Goal: Transaction & Acquisition: Purchase product/service

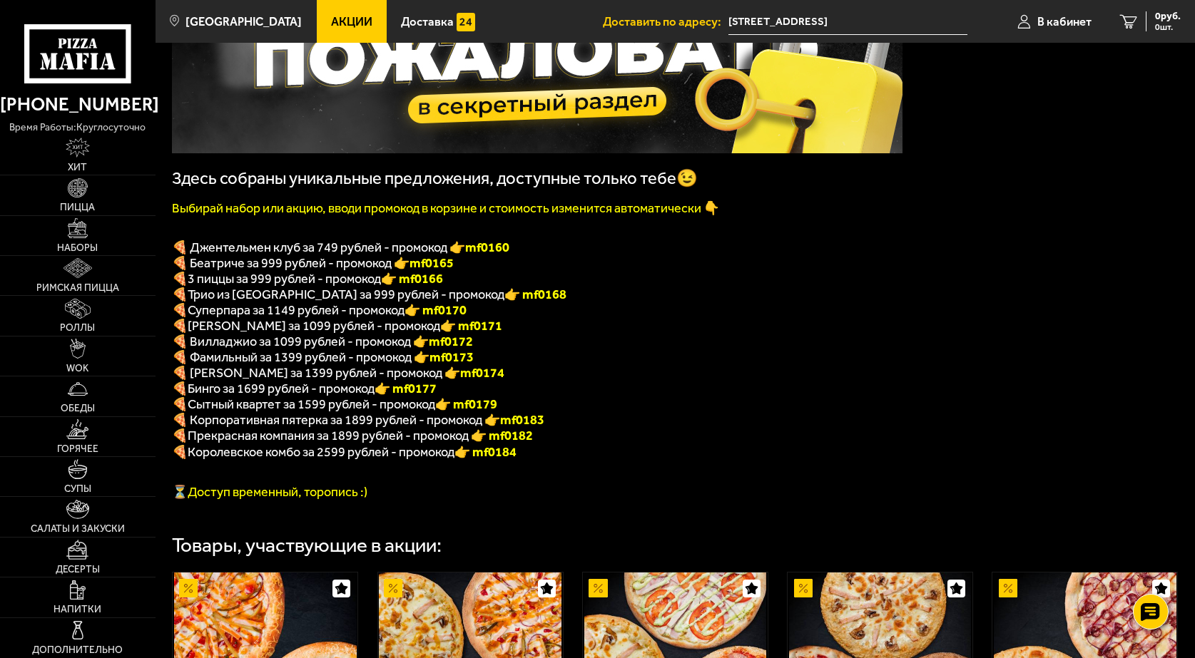
scroll to position [71, 0]
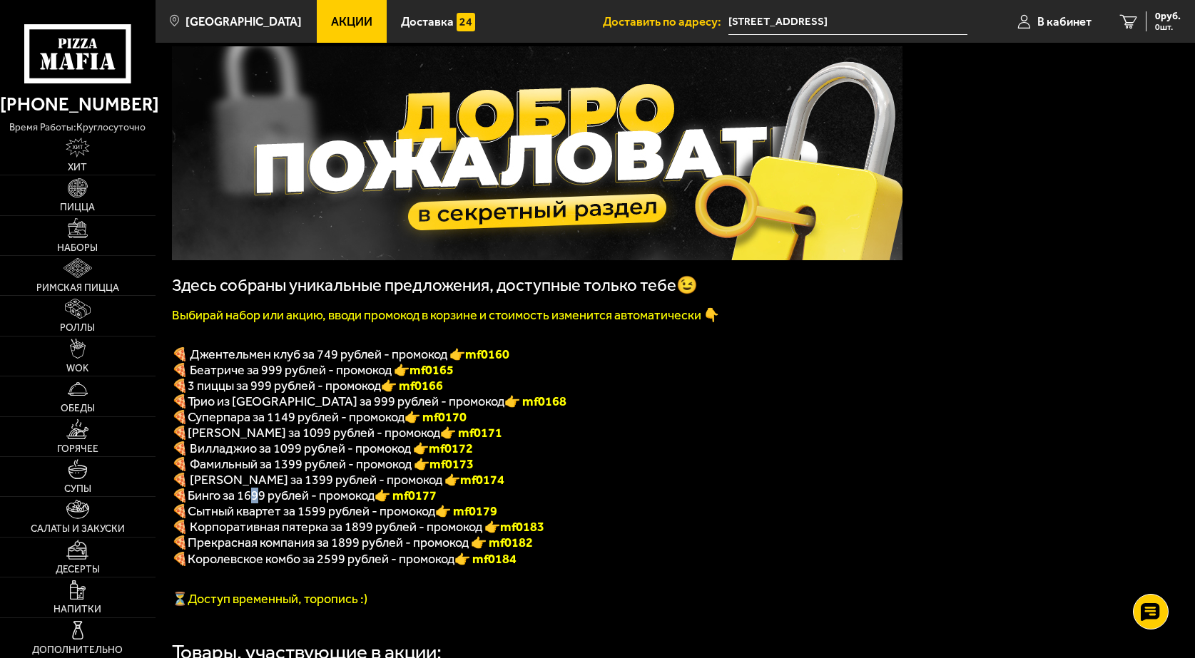
click at [257, 503] on span "Бинго за 1699 рублей - промокод" at bounding box center [281, 496] width 187 height 16
drag, startPoint x: 250, startPoint y: 508, endPoint x: 270, endPoint y: 516, distance: 21.9
click at [270, 516] on div "Здесь собраны уникальные предложения, доступные только тебе😉 Выбирай набор или …" at bounding box center [537, 326] width 730 height 561
click at [260, 503] on span "Бинго за 1699 рублей - промокод" at bounding box center [281, 496] width 187 height 16
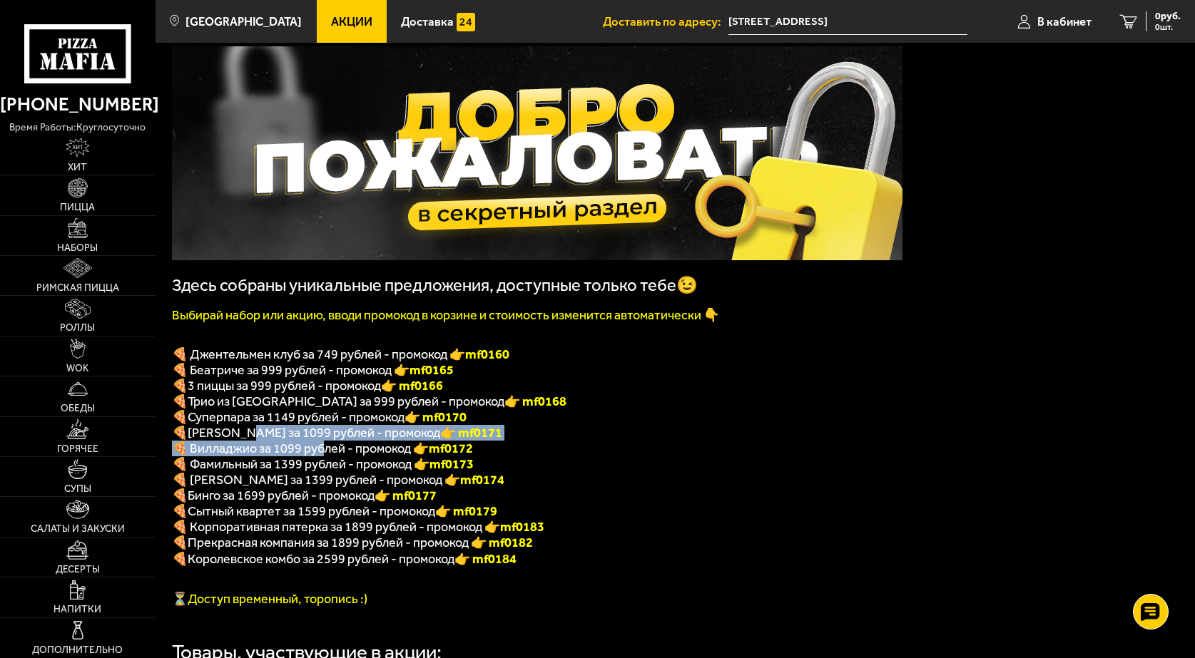
drag, startPoint x: 250, startPoint y: 441, endPoint x: 322, endPoint y: 461, distance: 74.9
click at [322, 461] on div "Здесь собраны уникальные предложения, доступные только тебе😉 Выбирай набор или …" at bounding box center [537, 326] width 730 height 561
drag, startPoint x: 330, startPoint y: 461, endPoint x: 258, endPoint y: 444, distance: 74.0
click at [258, 444] on div "Здесь собраны уникальные предложения, доступные только тебе😉 Выбирай набор или …" at bounding box center [537, 326] width 730 height 561
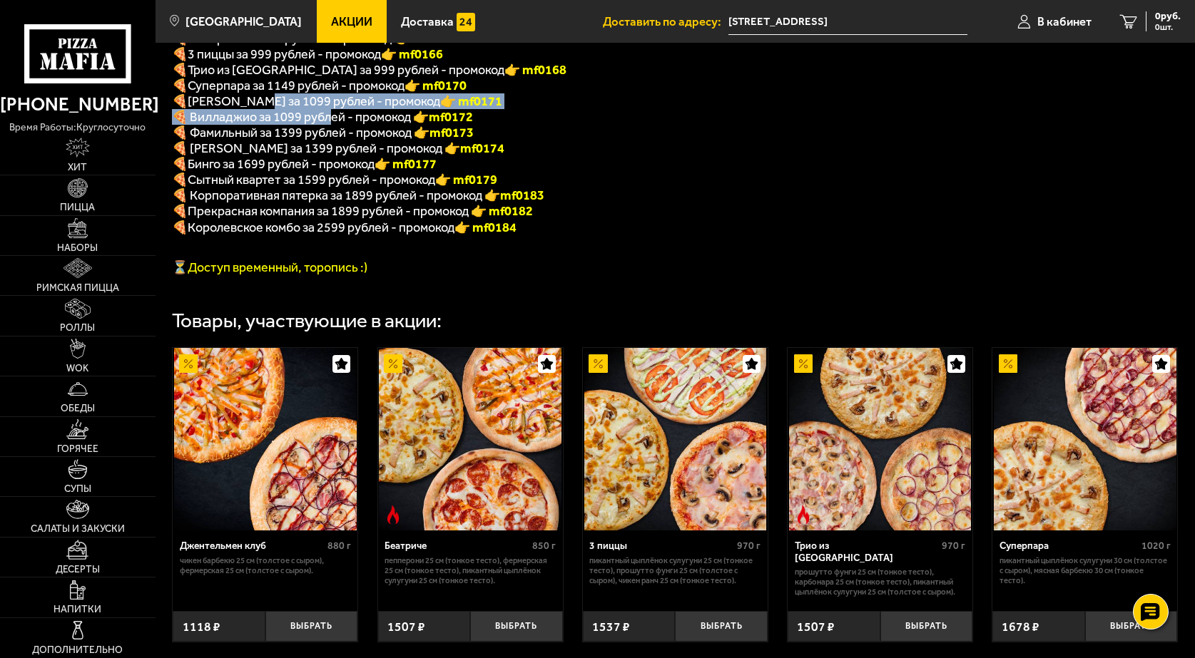
scroll to position [428, 0]
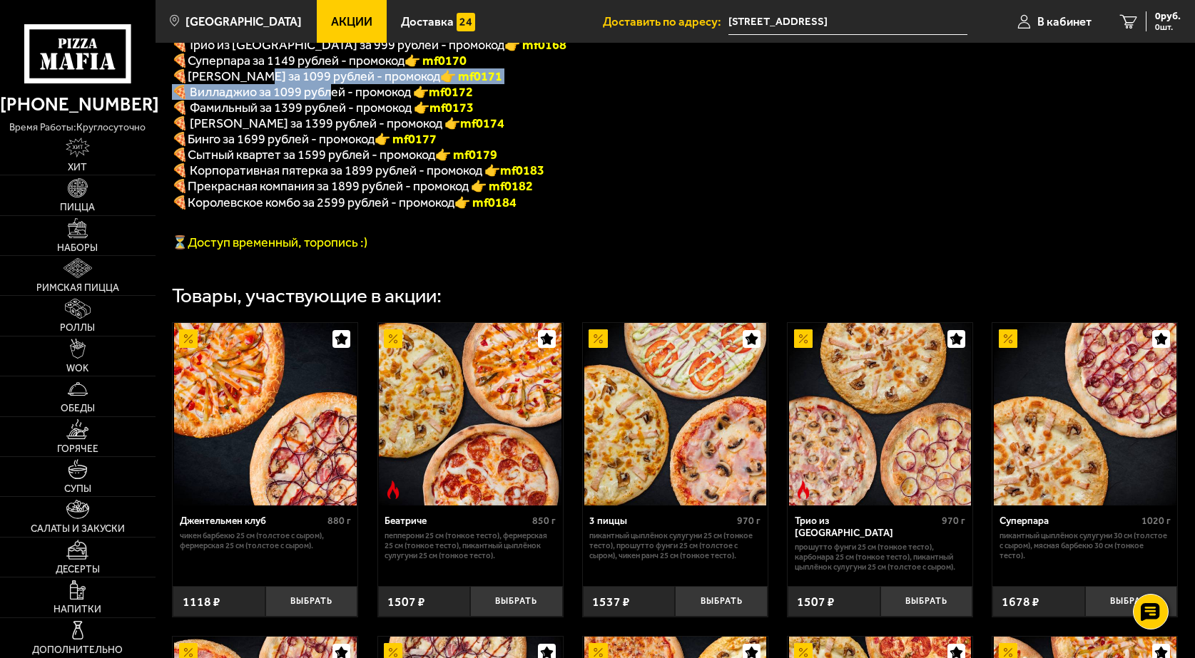
click at [516, 387] on img at bounding box center [470, 414] width 183 height 183
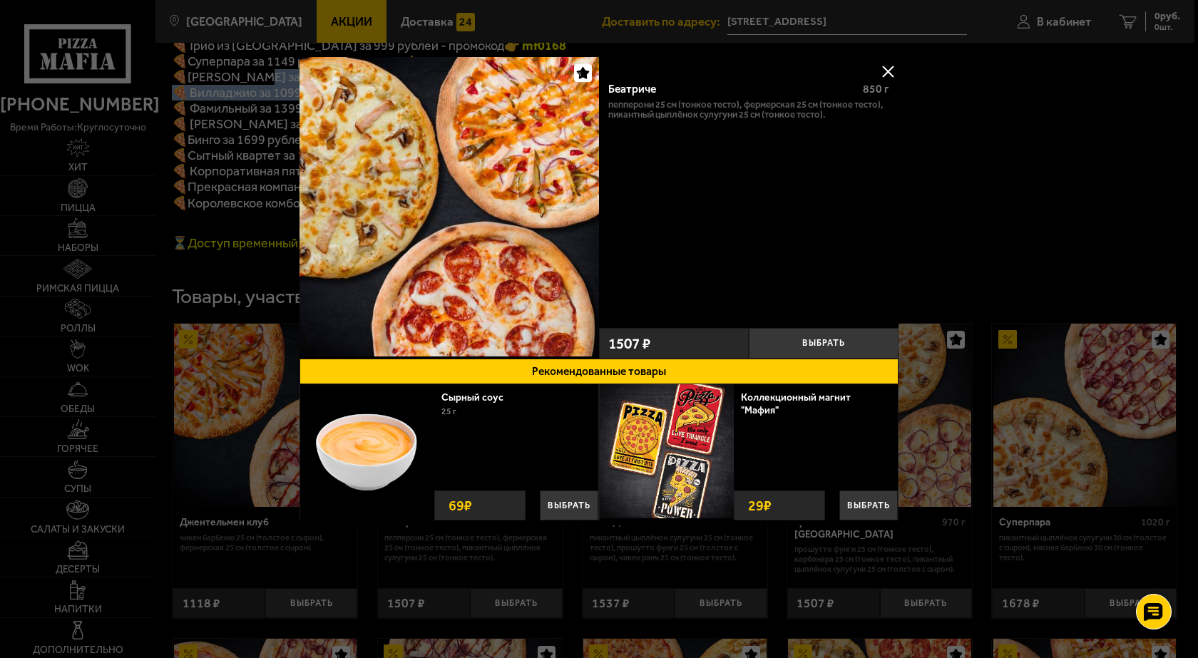
click at [531, 173] on img at bounding box center [450, 207] width 300 height 300
click at [474, 149] on img at bounding box center [450, 207] width 300 height 300
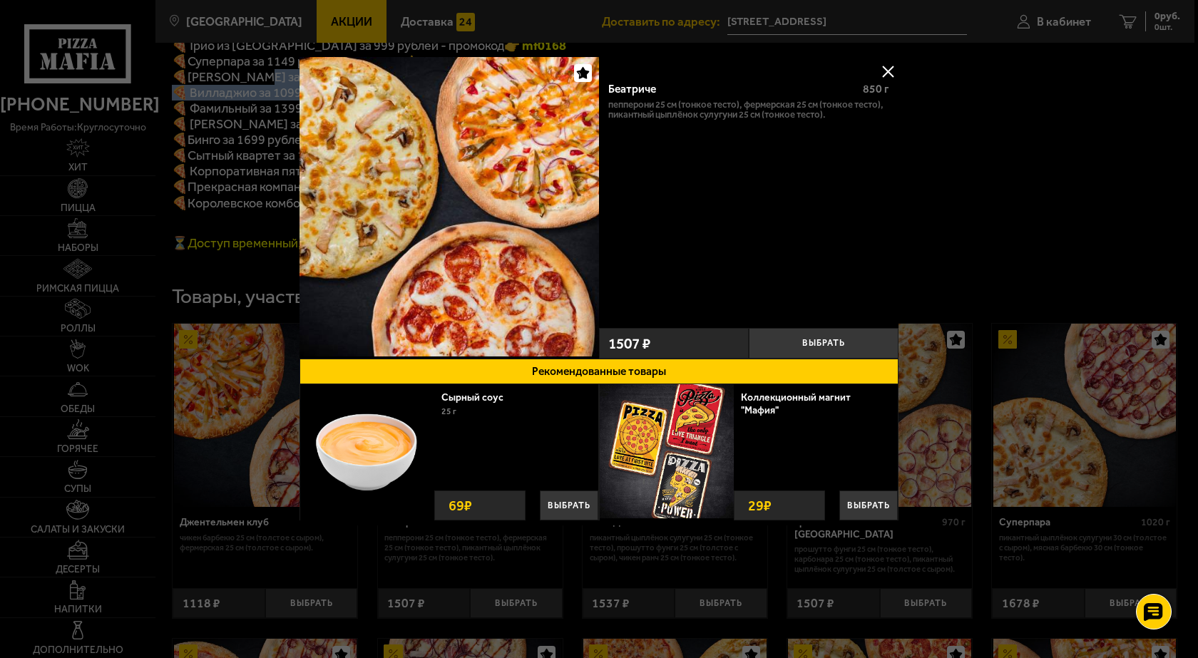
click at [474, 149] on img at bounding box center [450, 207] width 300 height 300
click at [461, 211] on img at bounding box center [450, 207] width 300 height 300
click at [891, 68] on button at bounding box center [887, 71] width 21 height 21
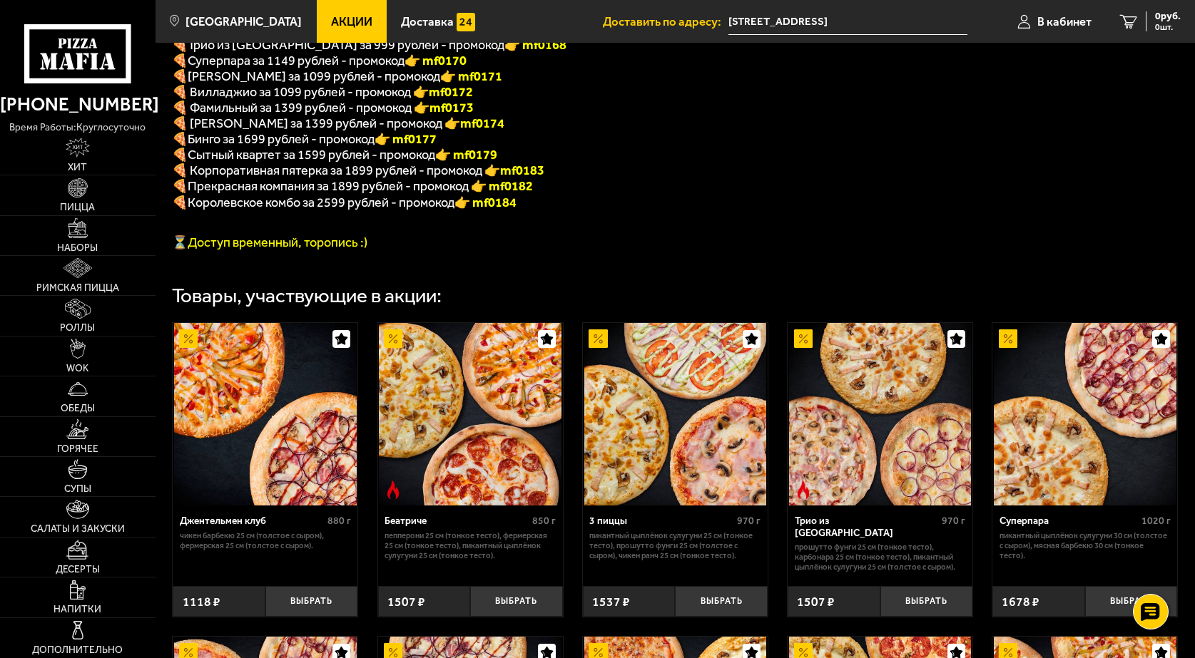
click at [441, 559] on p "Пепперони 25 см (тонкое тесто), Фермерская 25 см (тонкое тесто), Пикантный цыпл…" at bounding box center [469, 546] width 171 height 30
click at [422, 528] on div "Беатриче" at bounding box center [456, 522] width 144 height 12
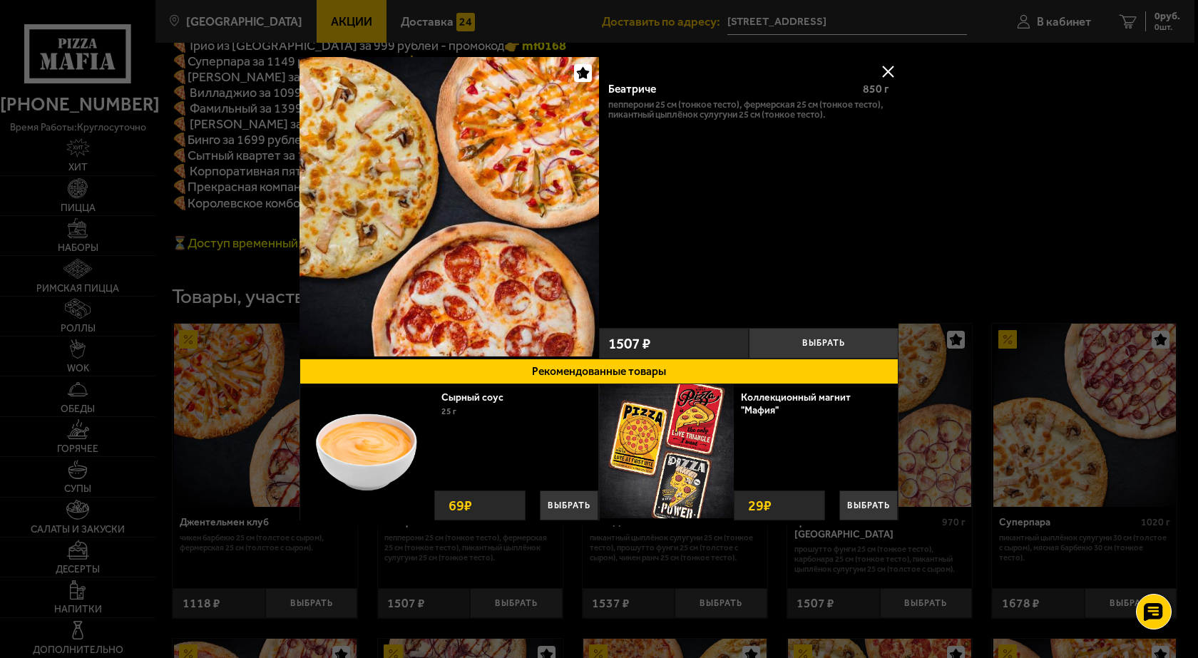
click at [455, 242] on img at bounding box center [450, 207] width 300 height 300
click at [454, 242] on img at bounding box center [450, 207] width 300 height 300
click at [471, 212] on img at bounding box center [450, 207] width 300 height 300
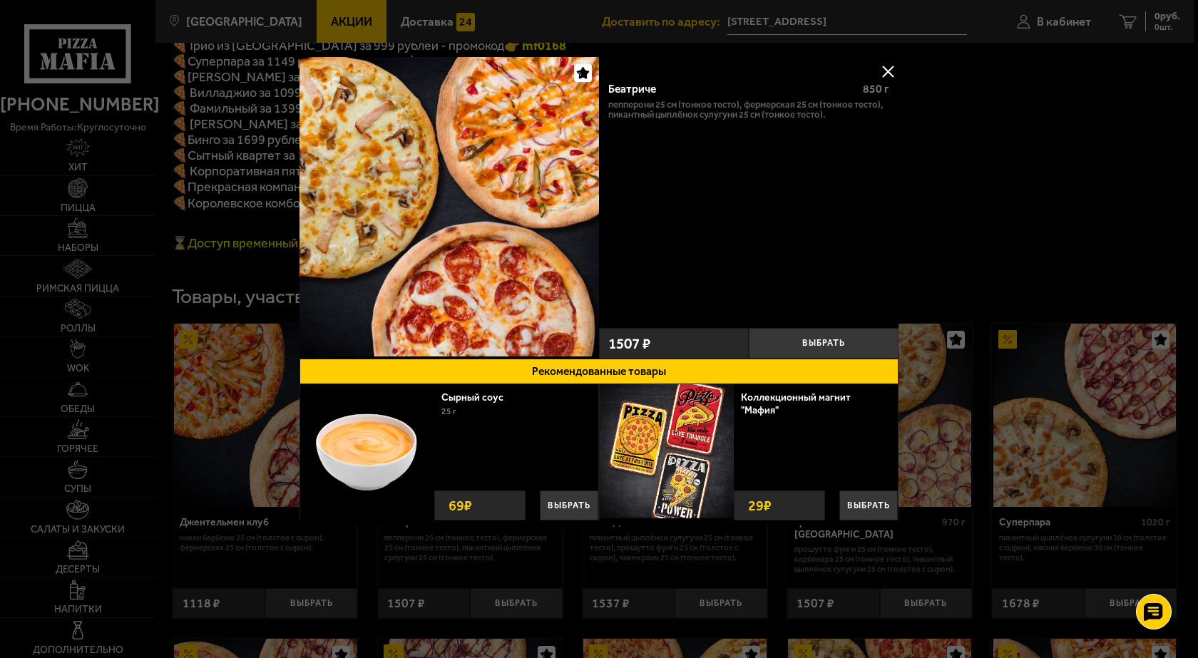
click at [886, 74] on button at bounding box center [887, 71] width 21 height 21
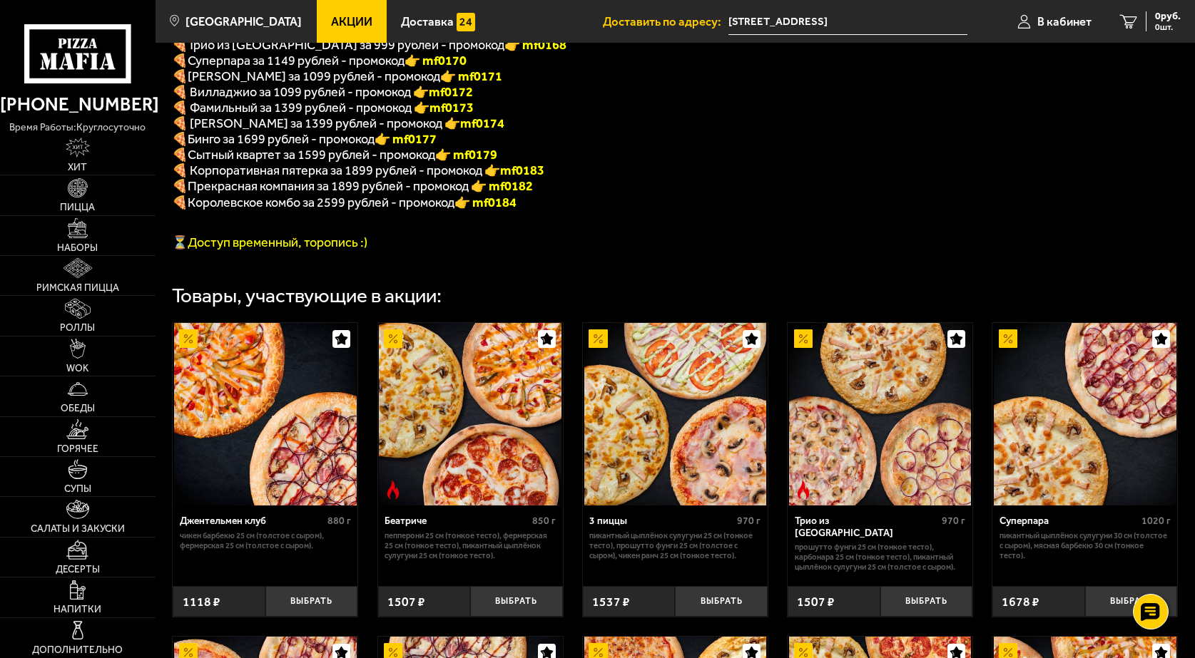
scroll to position [285, 0]
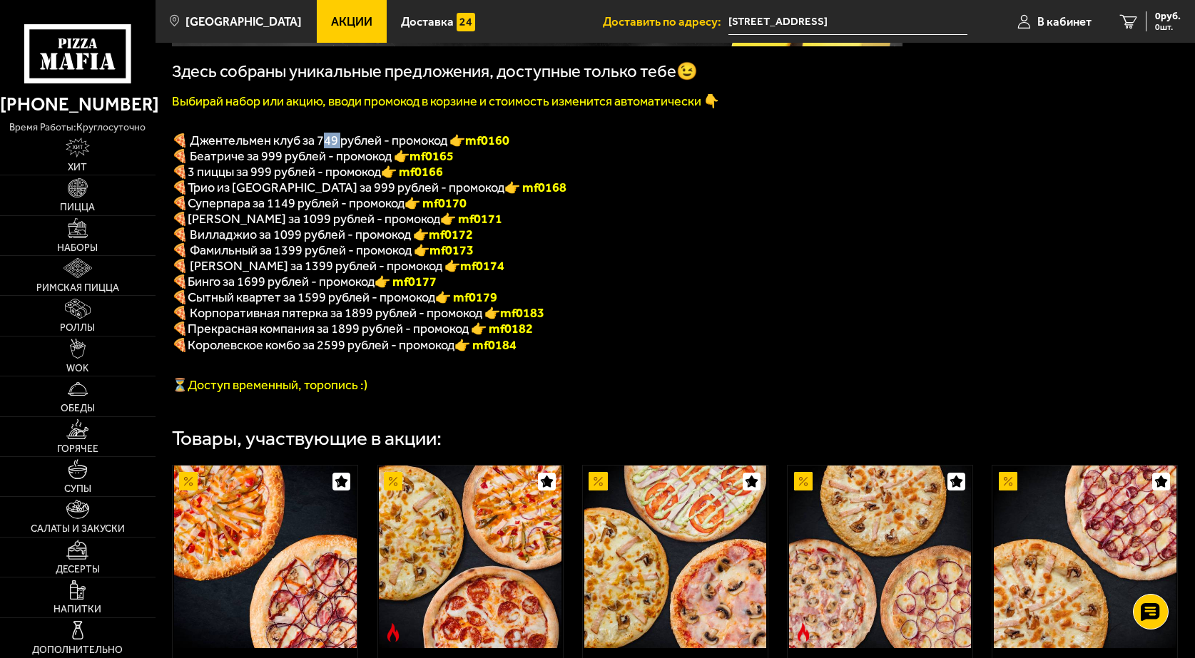
drag, startPoint x: 332, startPoint y: 142, endPoint x: 341, endPoint y: 142, distance: 8.6
click at [341, 142] on span "🍕 Джентельмен клуб за 749 рублей - промокод 👉 mf0160" at bounding box center [340, 141] width 337 height 16
click at [648, 193] on p "🍕 Трио из Рио за 999 рублей - промокод 👉 mf0168" at bounding box center [537, 188] width 730 height 16
drag, startPoint x: 320, startPoint y: 151, endPoint x: 327, endPoint y: 148, distance: 7.3
click at [333, 148] on span "🍕 Джентельмен клуб за 749 рублей - промокод 👉 mf0160" at bounding box center [340, 141] width 337 height 16
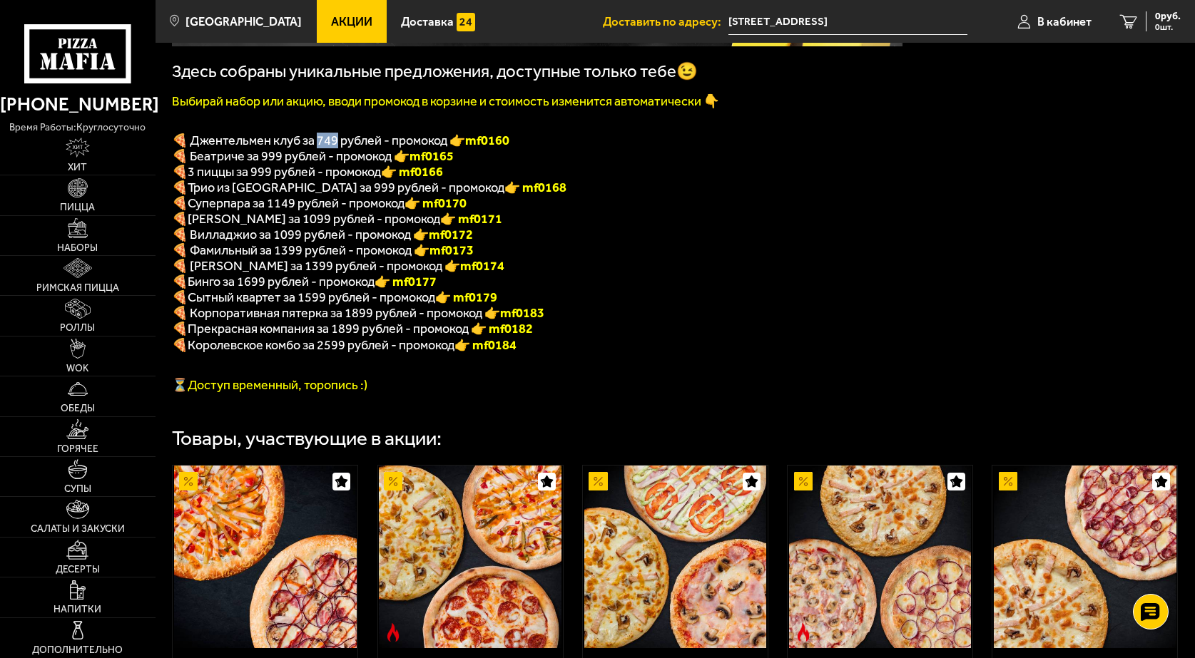
drag, startPoint x: 316, startPoint y: 145, endPoint x: 337, endPoint y: 148, distance: 21.0
click at [337, 148] on span "🍕 Джентельмен клуб за 749 рублей - промокод 👉 mf0160" at bounding box center [340, 141] width 337 height 16
drag, startPoint x: 321, startPoint y: 143, endPoint x: 333, endPoint y: 147, distance: 12.9
click at [333, 147] on span "🍕 Джентельмен клуб за 749 рублей - промокод 👉 mf0160" at bounding box center [340, 141] width 337 height 16
click at [347, 145] on span "🍕 Джентельмен клуб за 749 рублей - промокод 👉 mf0160" at bounding box center [340, 141] width 337 height 16
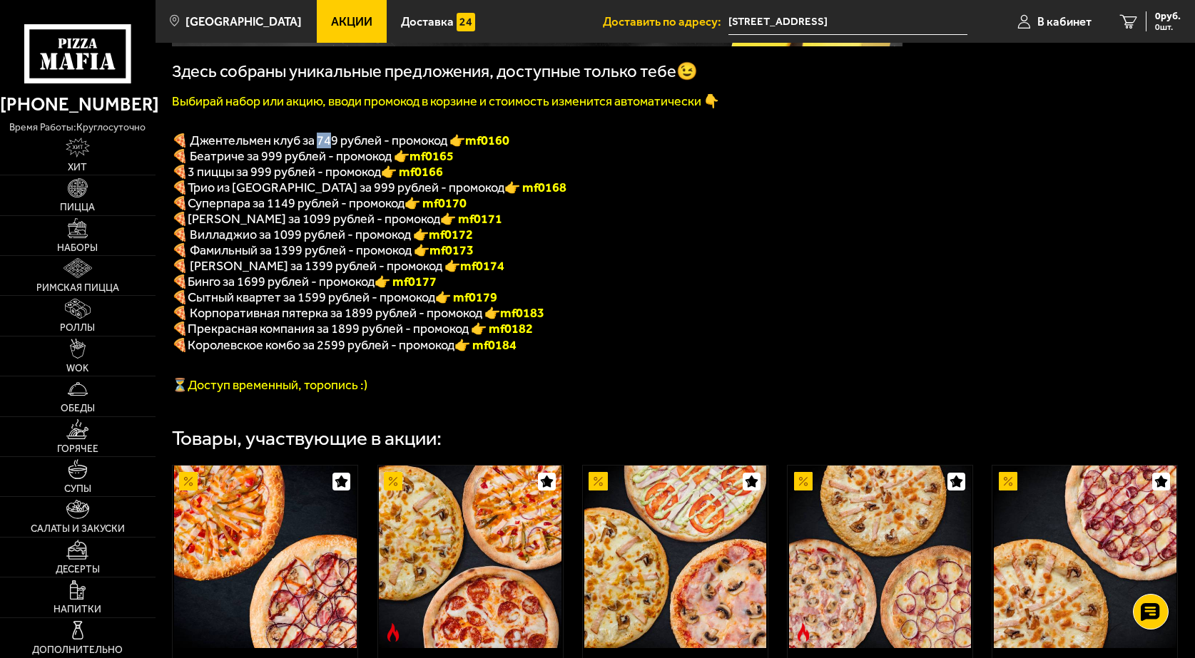
drag, startPoint x: 319, startPoint y: 142, endPoint x: 334, endPoint y: 147, distance: 16.5
click at [334, 147] on span "🍕 Джентельмен клуб за 749 рублей - промокод 👉 mf0160" at bounding box center [340, 141] width 337 height 16
click at [623, 273] on p "🍕 Островский за 1399 рублей - промокод 👉 mf0174" at bounding box center [537, 266] width 730 height 16
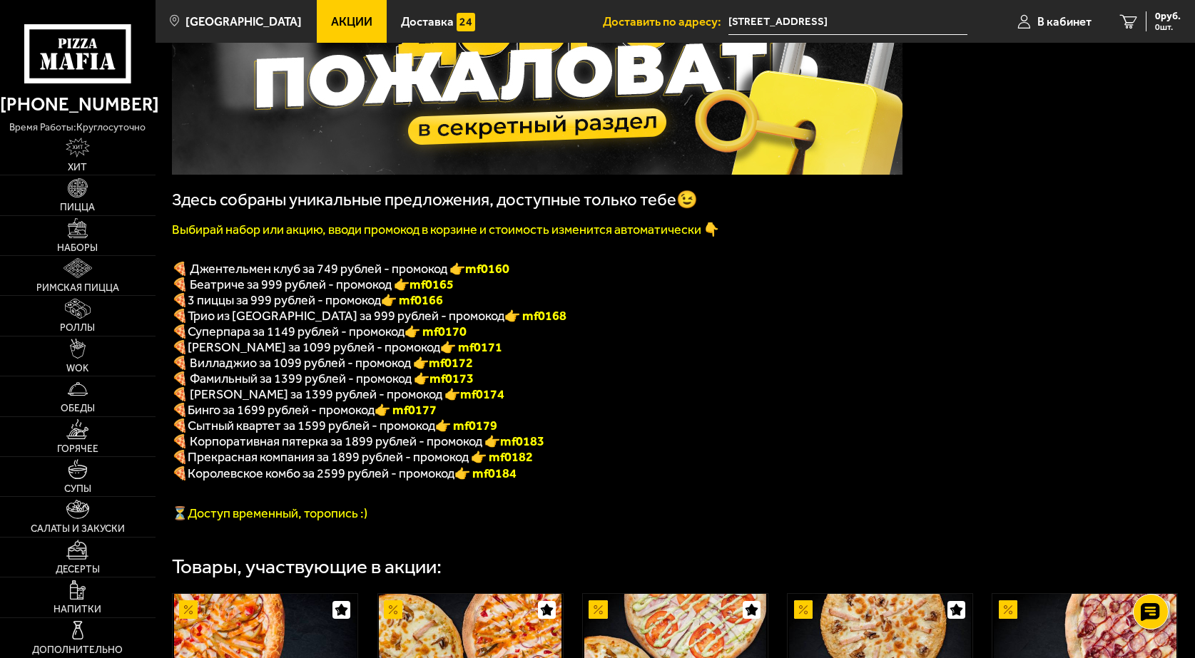
scroll to position [143, 0]
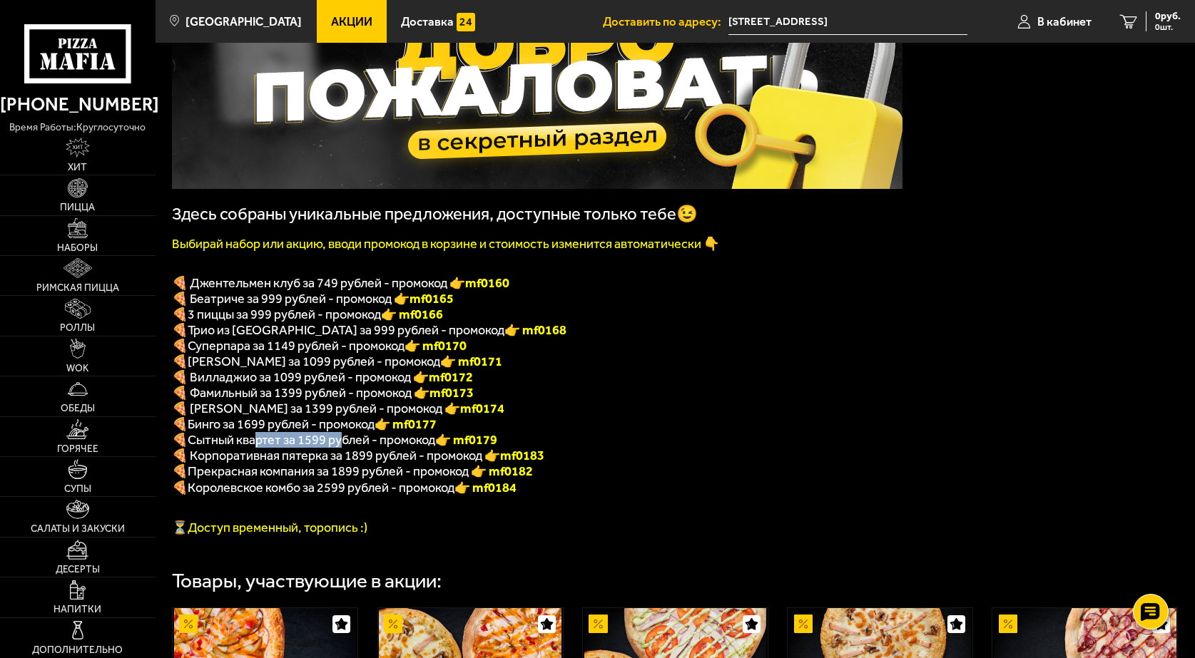
drag, startPoint x: 282, startPoint y: 456, endPoint x: 344, endPoint y: 457, distance: 62.8
click at [344, 448] on span "Сытный квартет за 1599 рублей - промокод" at bounding box center [311, 440] width 247 height 16
click at [691, 464] on p "🍕 Корпоративная пятерка за 1899 рублей - промокод 👉 mf0183" at bounding box center [537, 456] width 730 height 16
drag, startPoint x: 240, startPoint y: 438, endPoint x: 265, endPoint y: 440, distance: 24.3
click at [263, 432] on span "Бинго за 1699 рублей - промокод" at bounding box center [281, 424] width 187 height 16
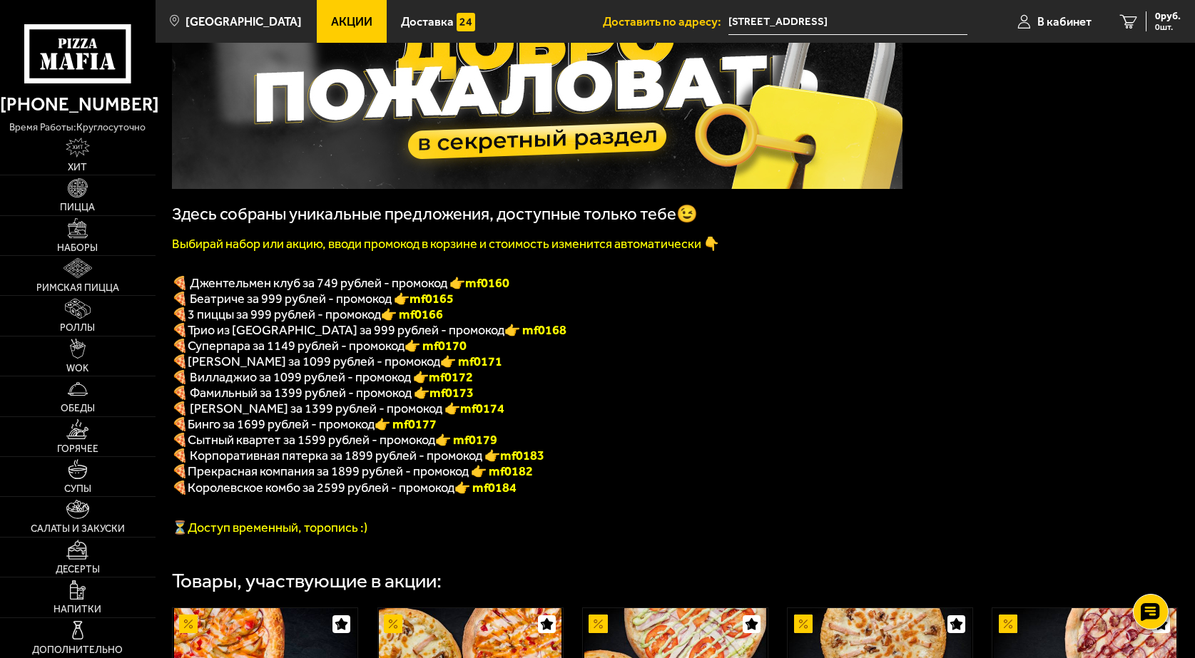
click at [643, 448] on p "🍕 Сытный квартет за 1599 рублей - промокод 👉 mf0179" at bounding box center [537, 440] width 730 height 16
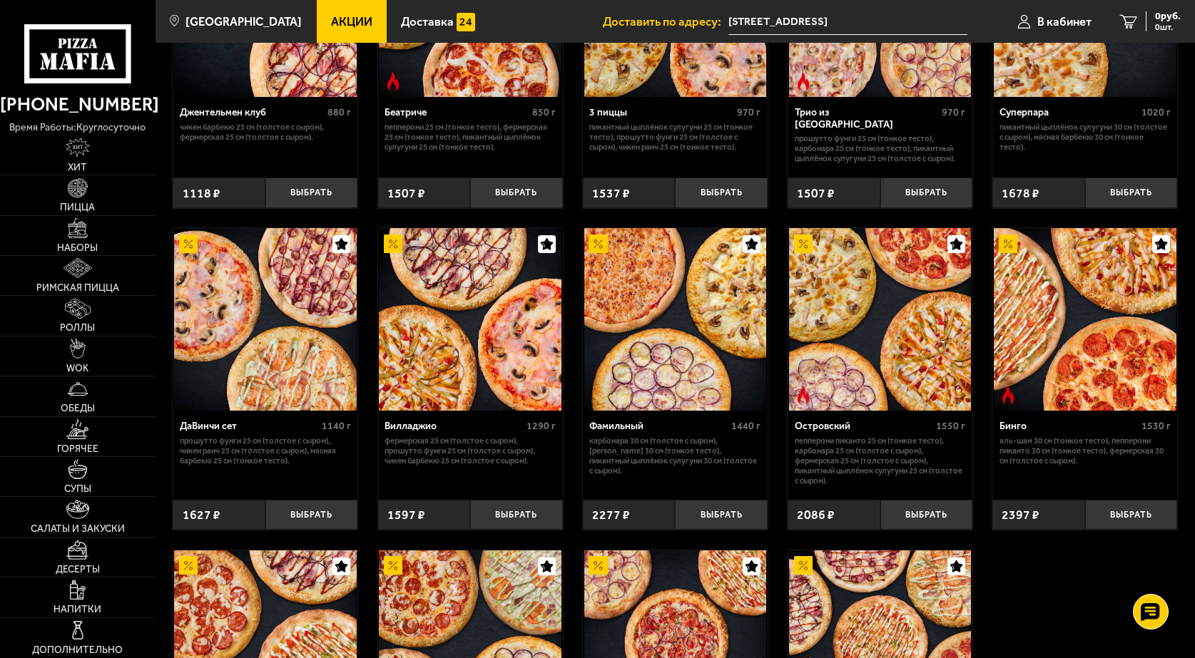
scroll to position [856, 0]
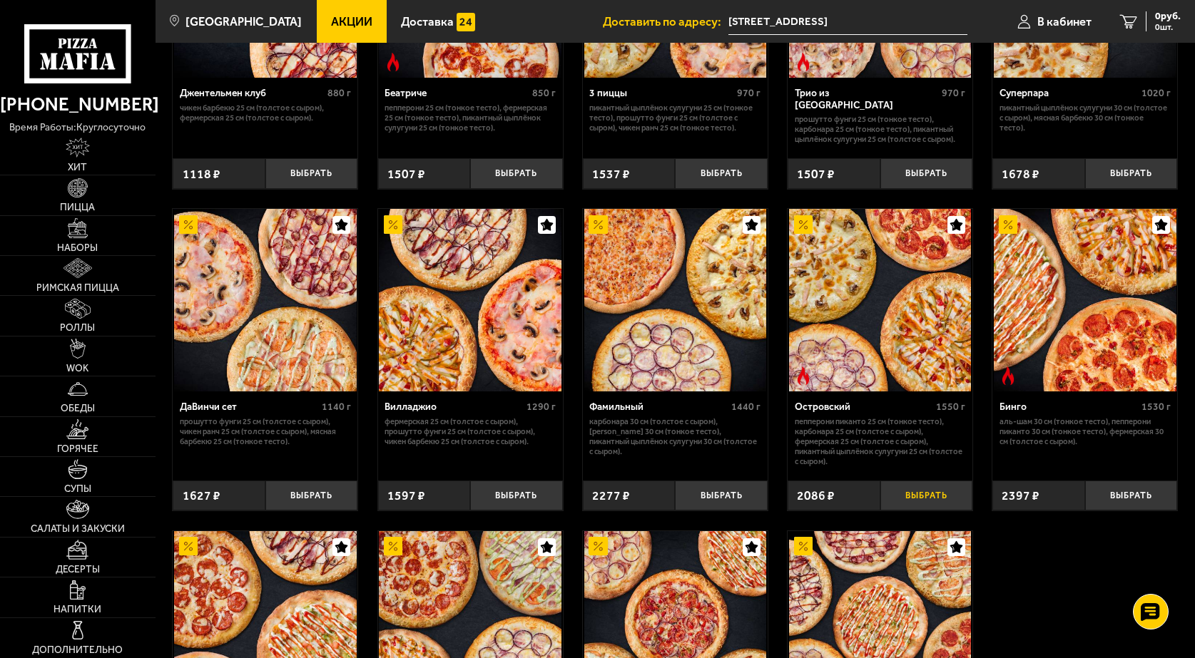
click at [931, 506] on button "Выбрать" at bounding box center [926, 496] width 93 height 31
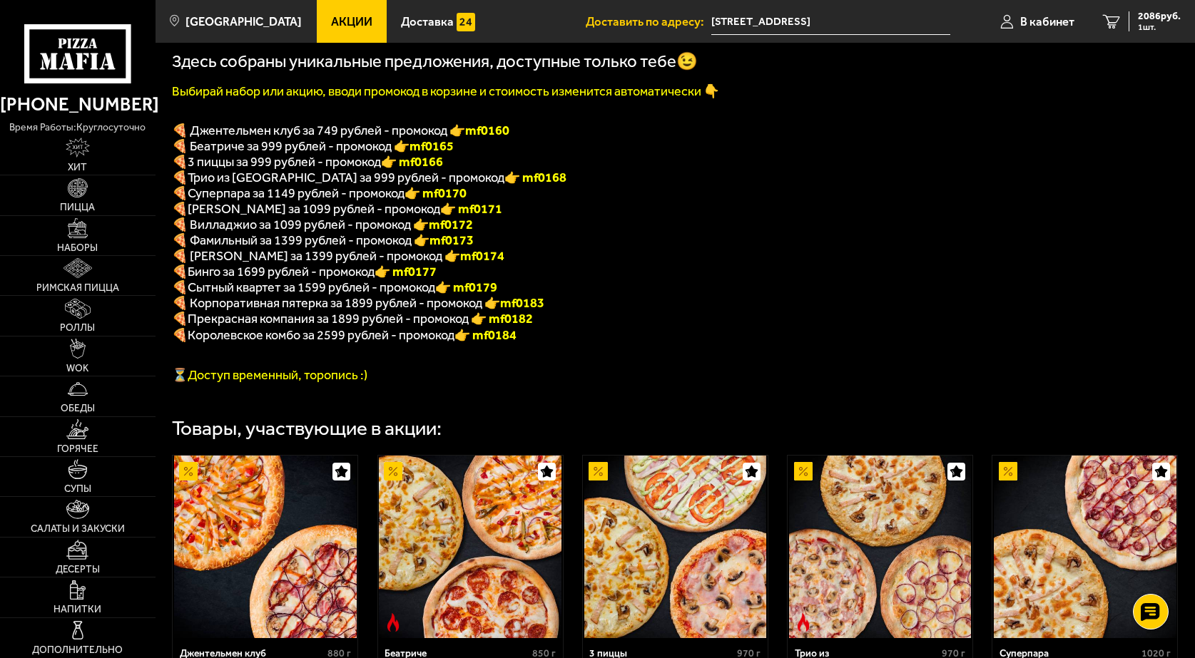
scroll to position [71, 0]
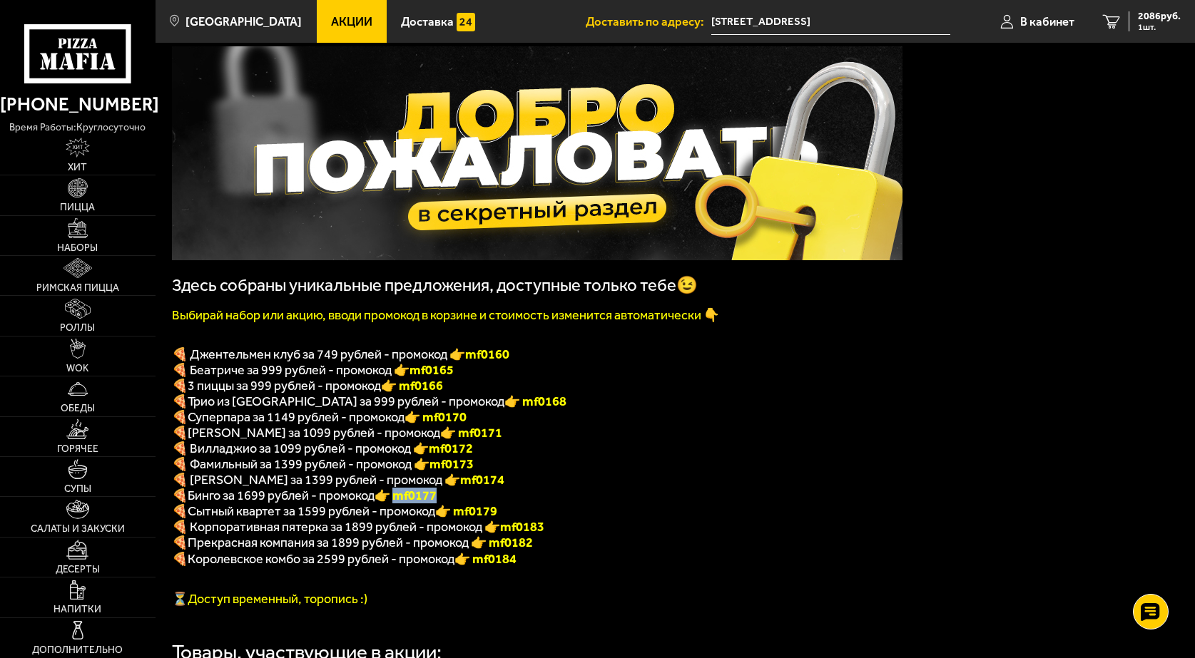
drag, startPoint x: 452, startPoint y: 510, endPoint x: 404, endPoint y: 504, distance: 48.8
click at [404, 503] on p "🍕 Бинго за 1699 рублей - промокод 👉 mf0177" at bounding box center [537, 496] width 730 height 16
click at [521, 488] on p "🍕 Островский за 1399 рублей - промокод 👉 mf0174" at bounding box center [537, 480] width 730 height 16
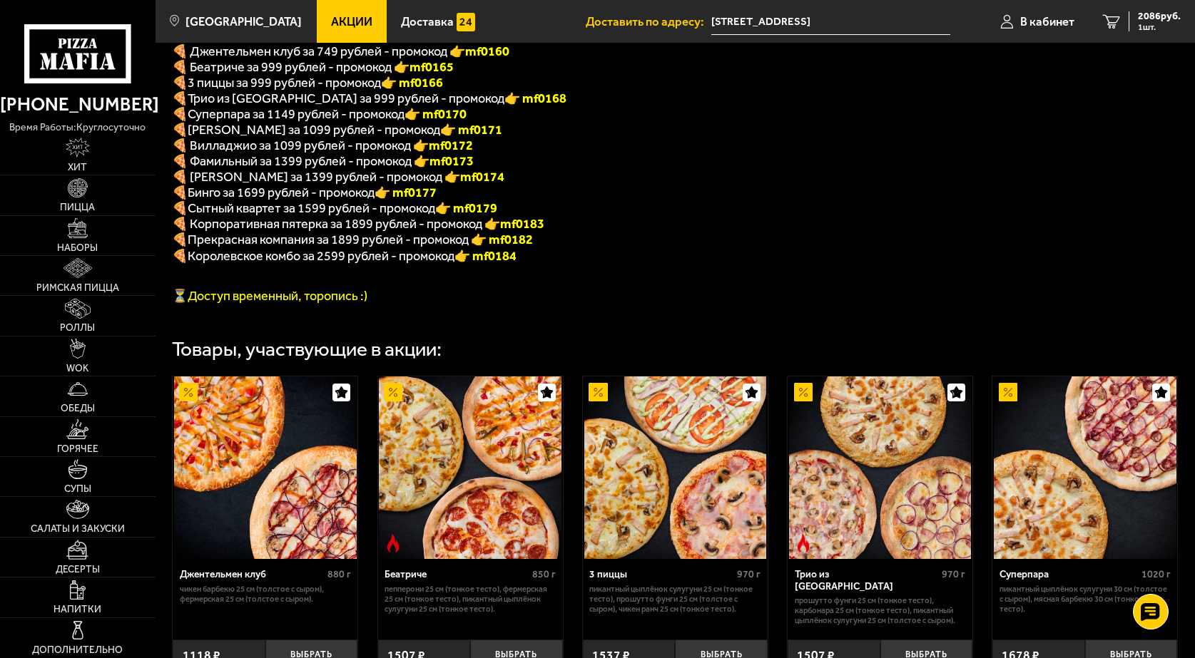
scroll to position [285, 0]
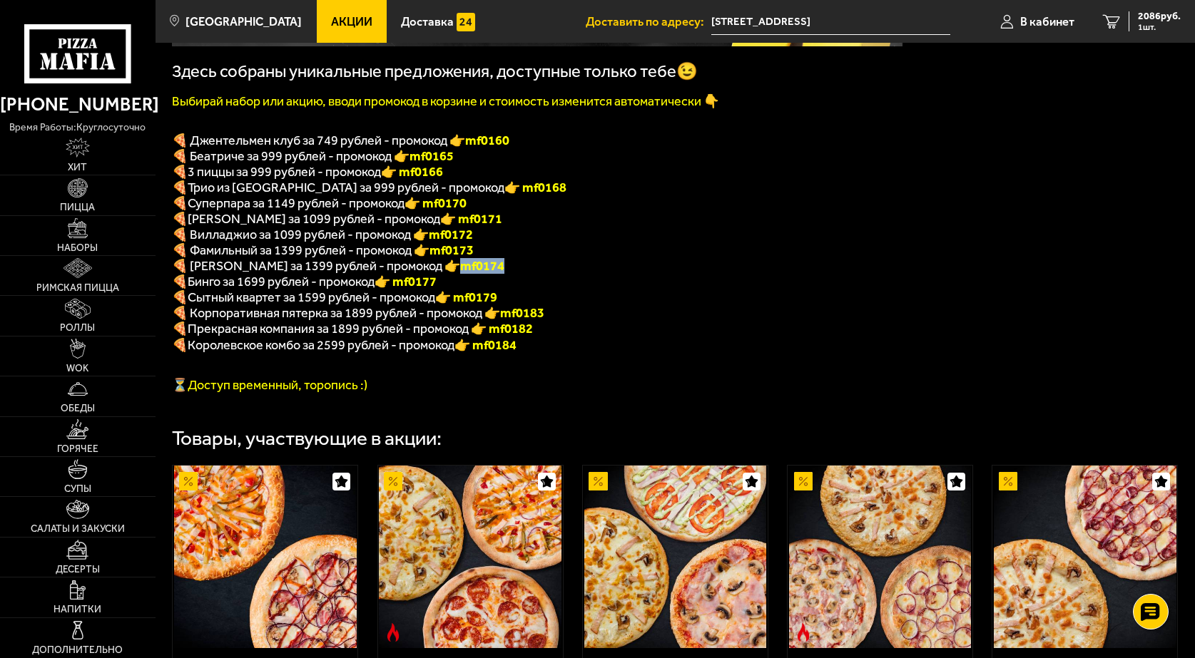
drag, startPoint x: 455, startPoint y: 290, endPoint x: 437, endPoint y: 282, distance: 19.8
click at [437, 274] on p "🍕 Островский за 1399 рублей - промокод 👉 mf0174" at bounding box center [537, 266] width 730 height 16
copy b "mf0174"
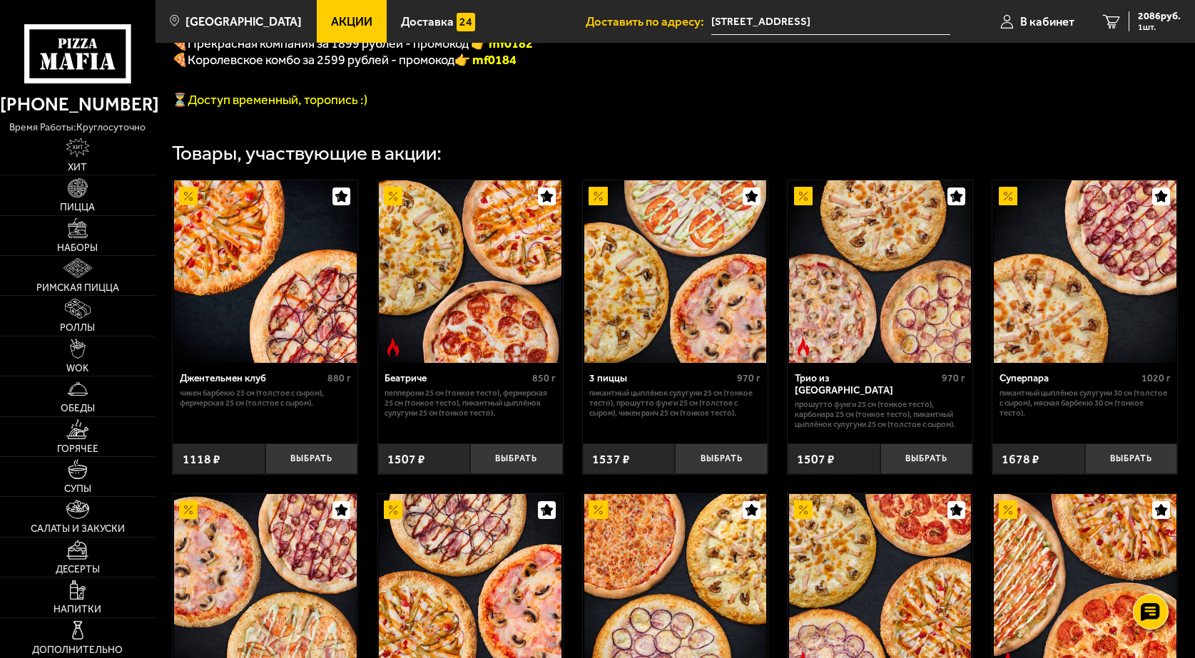
scroll to position [214, 0]
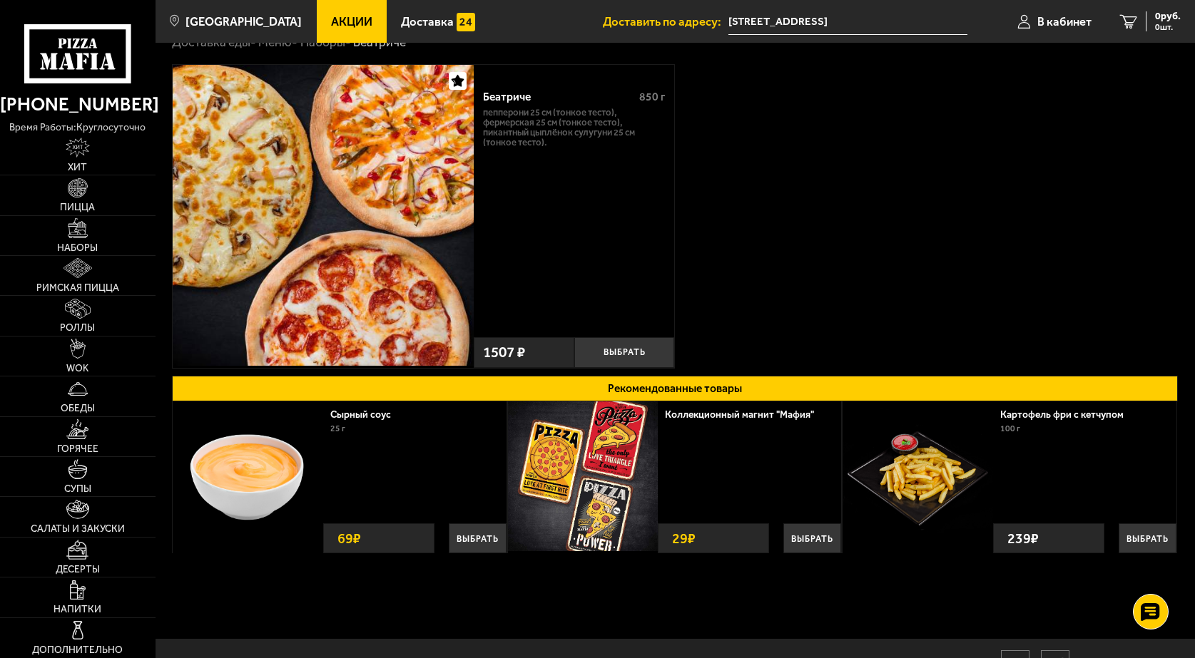
scroll to position [128, 0]
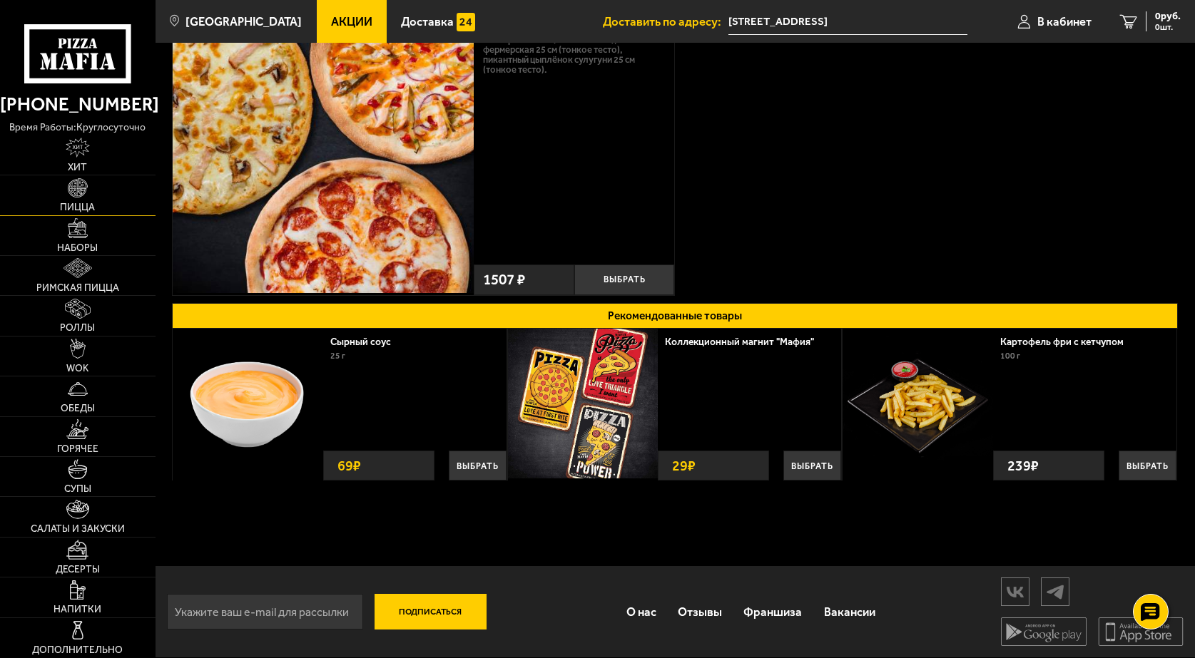
click at [73, 182] on img at bounding box center [78, 188] width 20 height 20
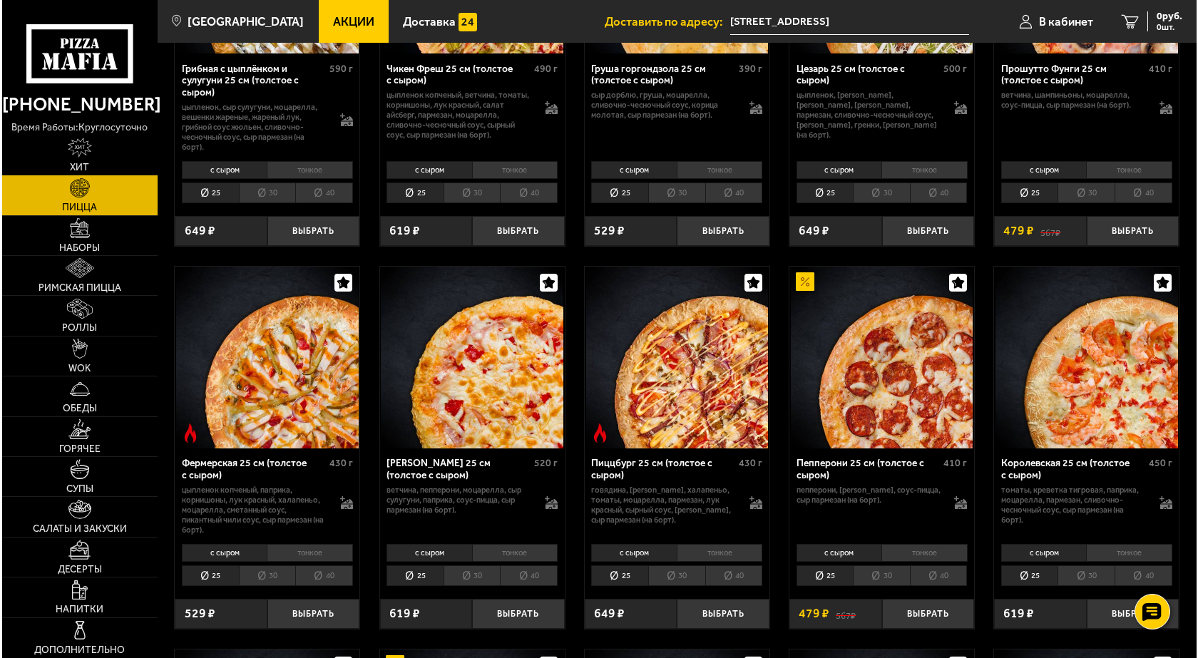
scroll to position [642, 0]
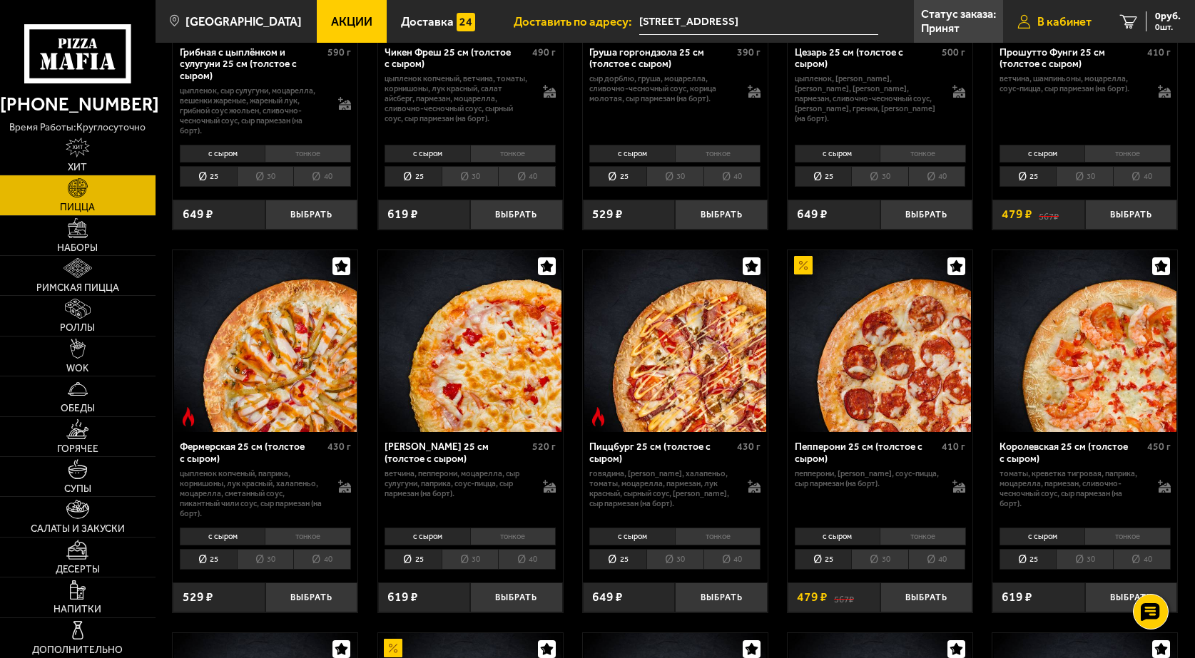
click at [1059, 13] on link "В кабинет" at bounding box center [1054, 21] width 103 height 43
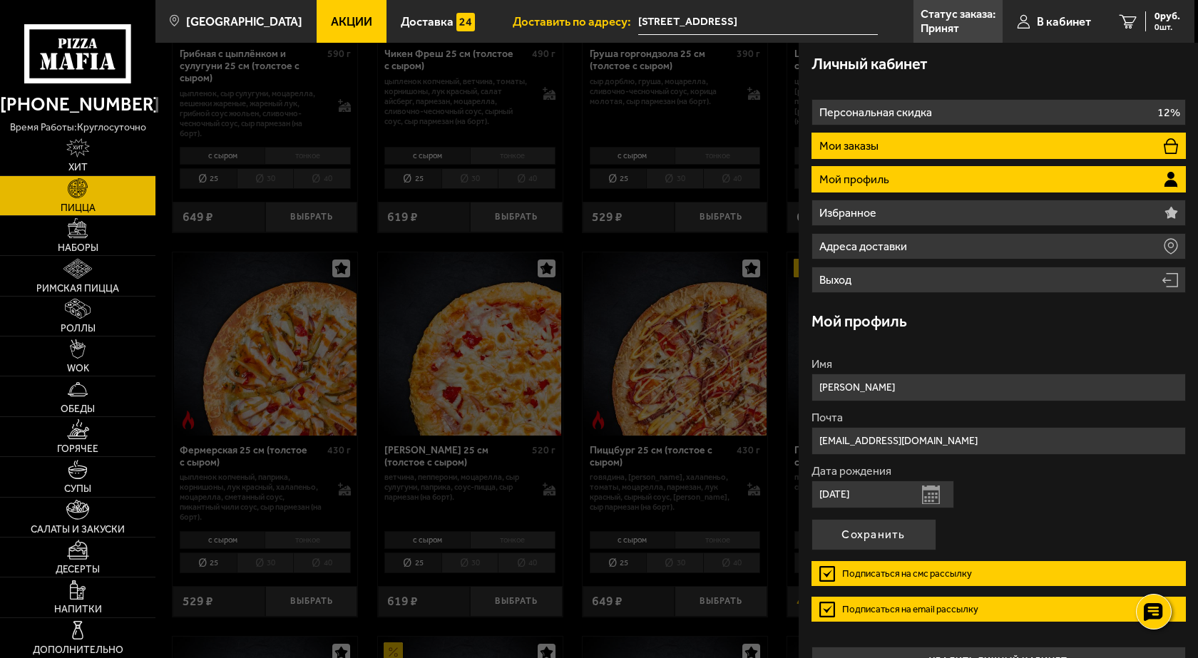
click at [888, 150] on li "Мои заказы" at bounding box center [999, 146] width 374 height 26
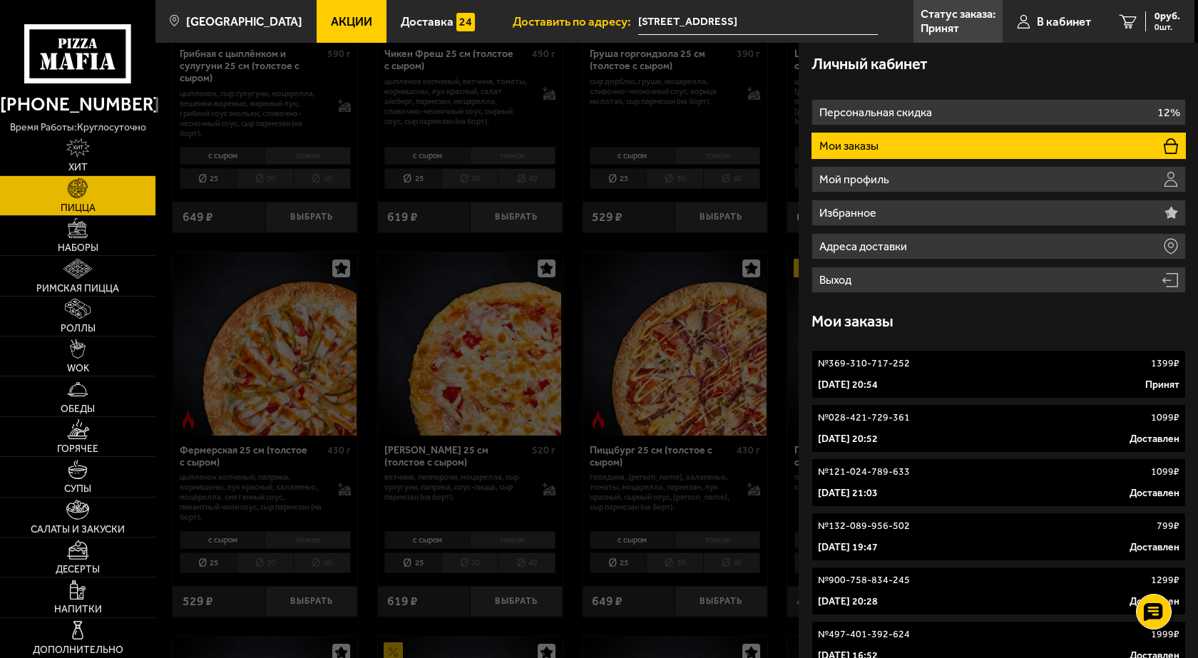
click at [886, 377] on link "№ 369-310-717-252 1399 ₽ 30 августа 2025 г. 20:54 Принят" at bounding box center [999, 374] width 374 height 48
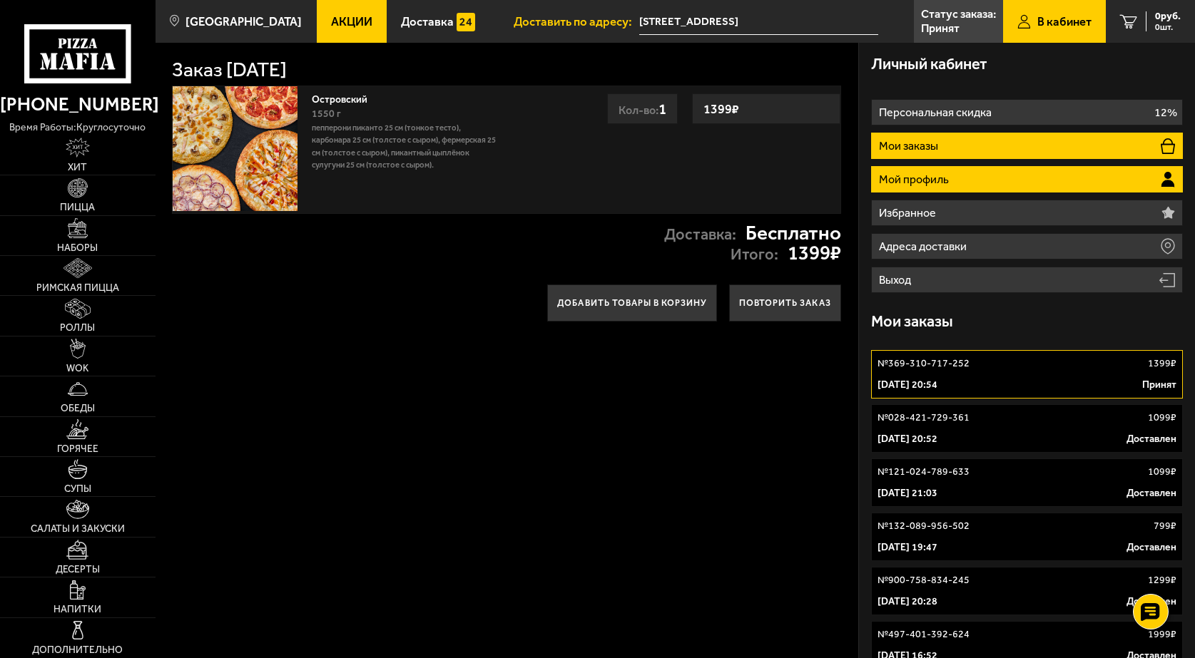
click at [947, 183] on p "Мой профиль" at bounding box center [915, 179] width 73 height 11
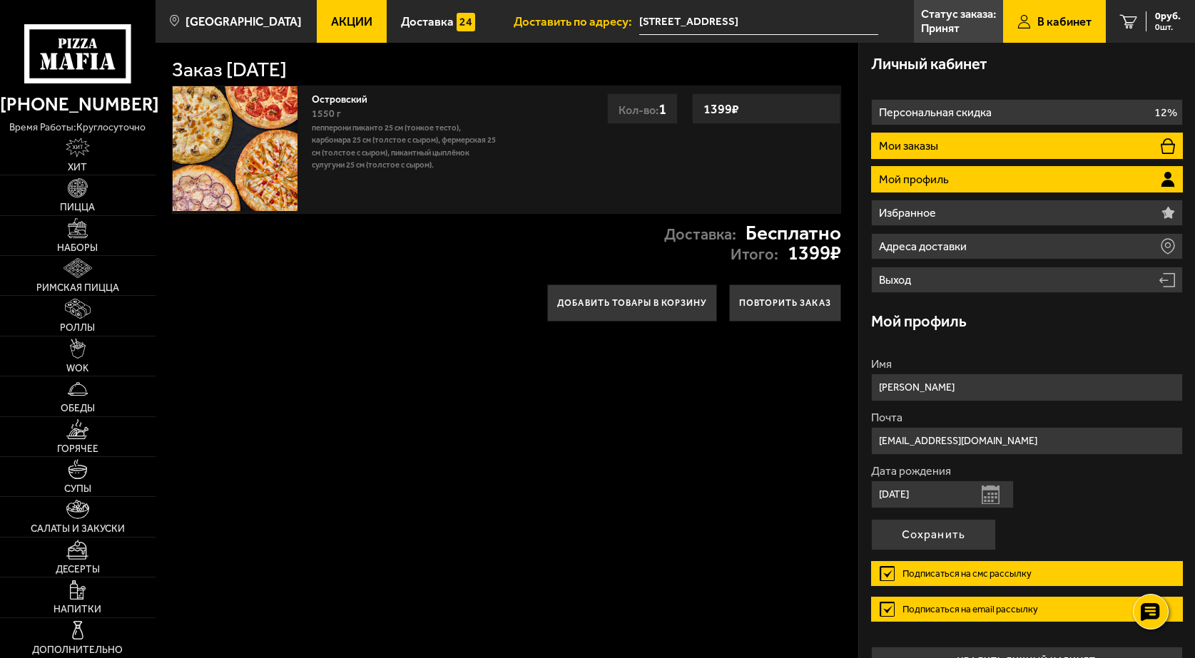
click at [944, 155] on li "Мои заказы" at bounding box center [1026, 146] width 311 height 26
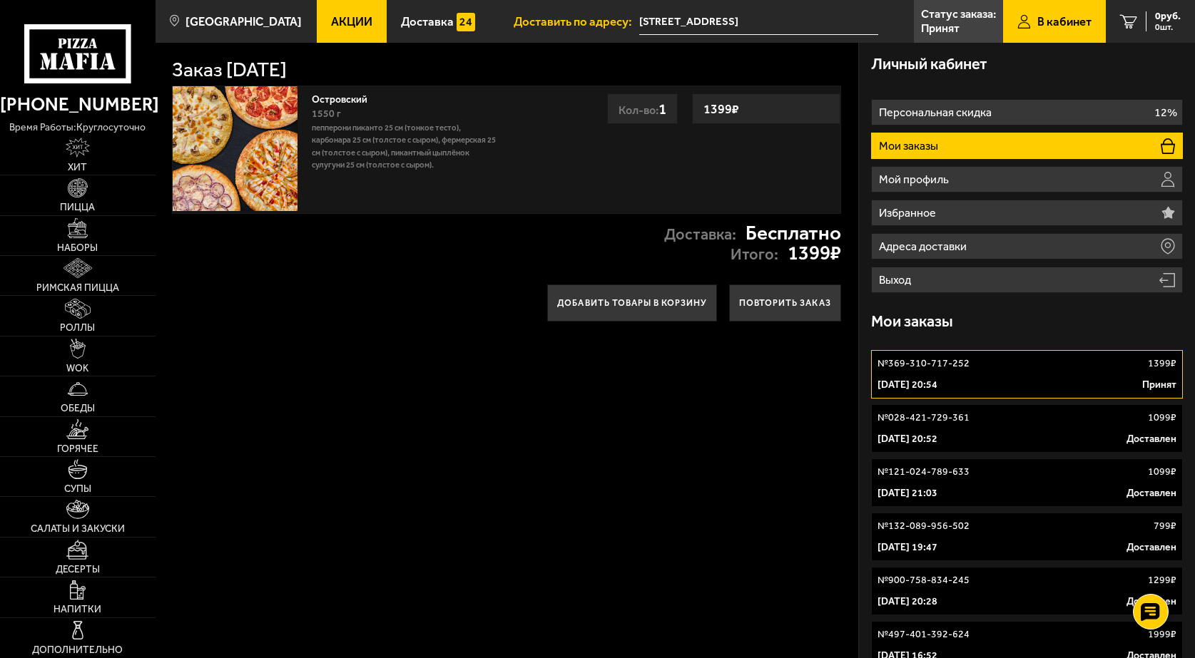
click at [213, 156] on img at bounding box center [235, 148] width 124 height 124
drag, startPoint x: 1115, startPoint y: 362, endPoint x: 1147, endPoint y: 357, distance: 32.4
click at [1147, 357] on p "1399 ₽" at bounding box center [1161, 364] width 29 height 14
click at [946, 11] on p "Статус заказа:" at bounding box center [958, 14] width 75 height 11
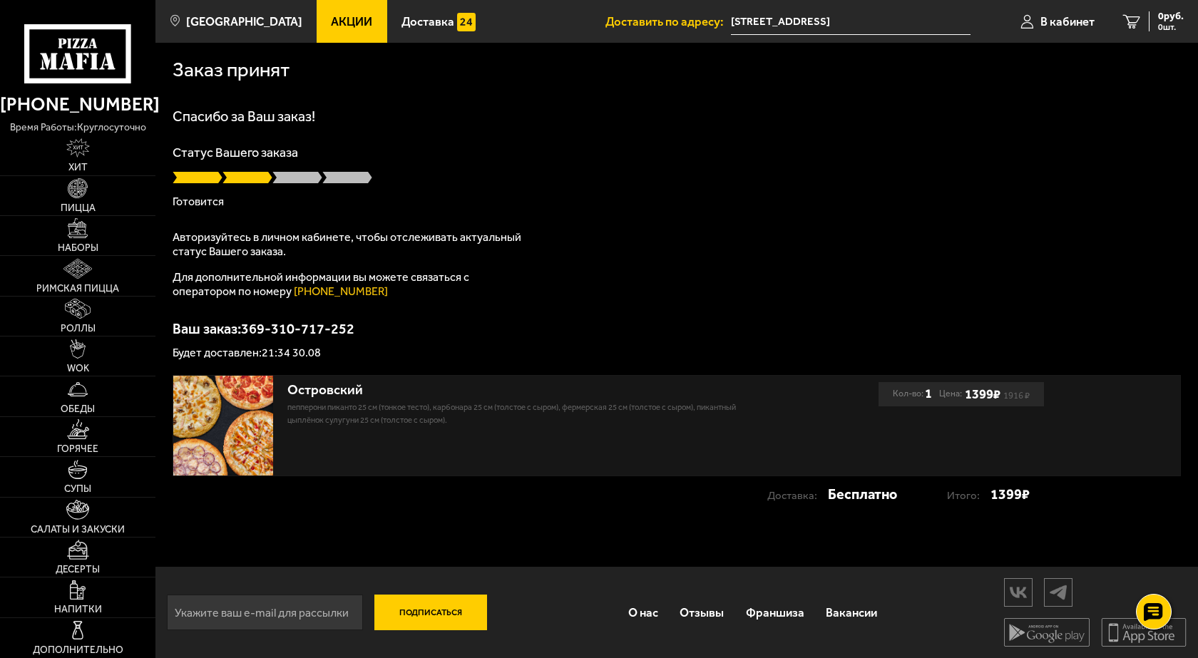
drag, startPoint x: 584, startPoint y: 377, endPoint x: 604, endPoint y: 392, distance: 25.0
click at [604, 392] on div "Островский Пепперони Пиканто 25 см (тонкое тесто), Карбонара 25 см (толстое с с…" at bounding box center [523, 401] width 472 height 51
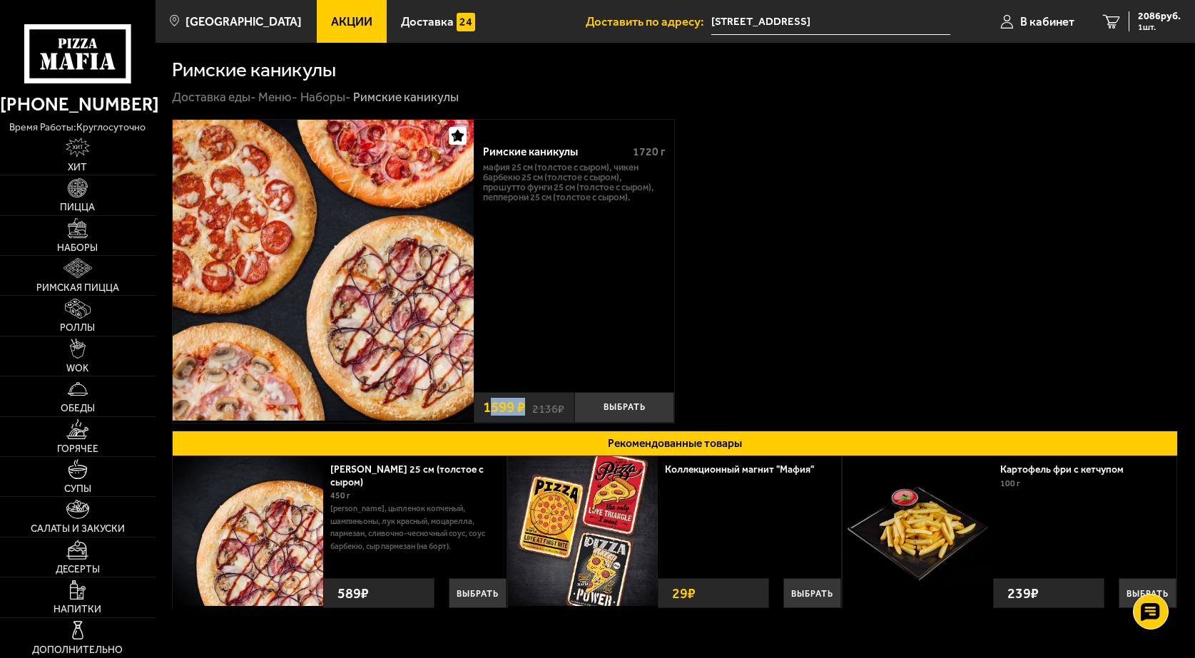
drag, startPoint x: 489, startPoint y: 408, endPoint x: 523, endPoint y: 411, distance: 35.1
click at [523, 411] on span "1599 ₽" at bounding box center [504, 407] width 42 height 15
click at [740, 322] on div "Римские каникулы 1720 г Мафия 25 см (толстое с сыром), Чикен Барбекю 25 см (тол…" at bounding box center [675, 271] width 1006 height 305
click at [1167, 21] on span "2086 руб." at bounding box center [1158, 16] width 43 height 10
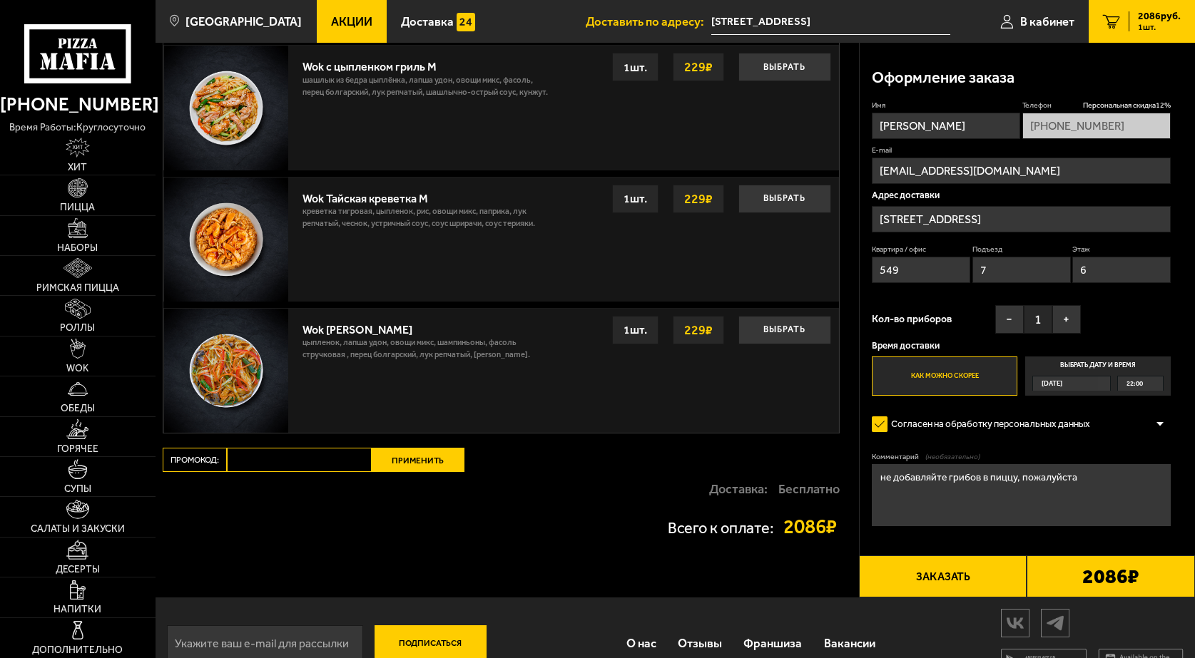
scroll to position [911, 0]
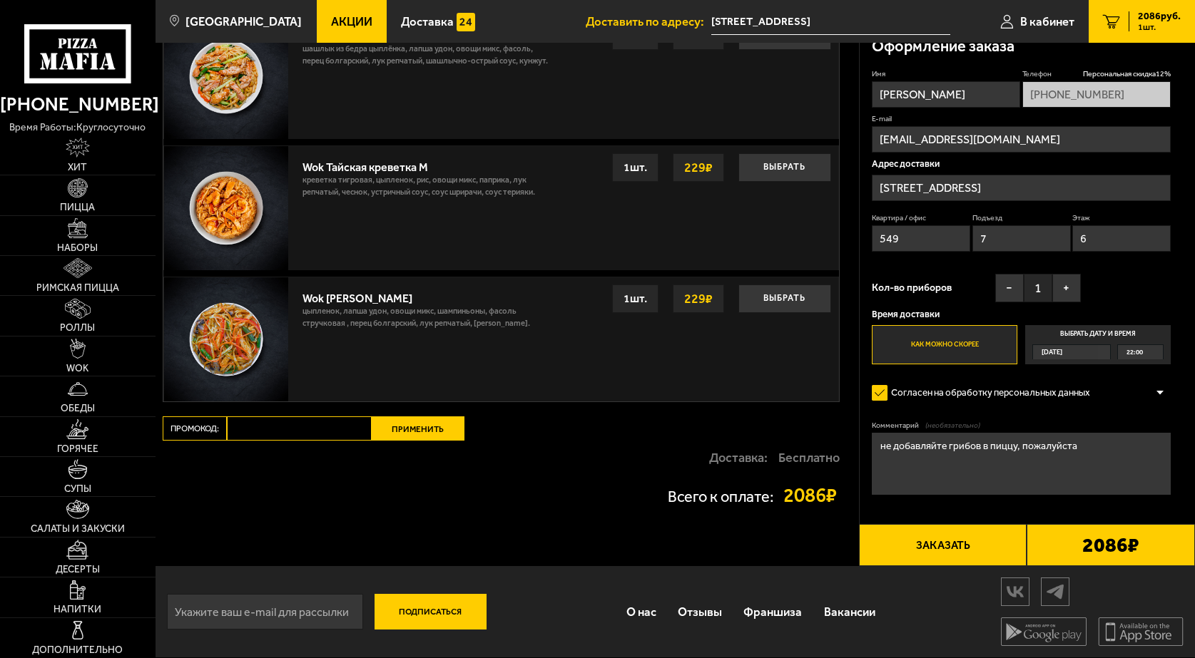
click at [273, 425] on input "Промокод:" at bounding box center [299, 428] width 145 height 24
paste input "mf0174"
type input "mf0174"
click at [434, 421] on button "Применить" at bounding box center [418, 428] width 93 height 24
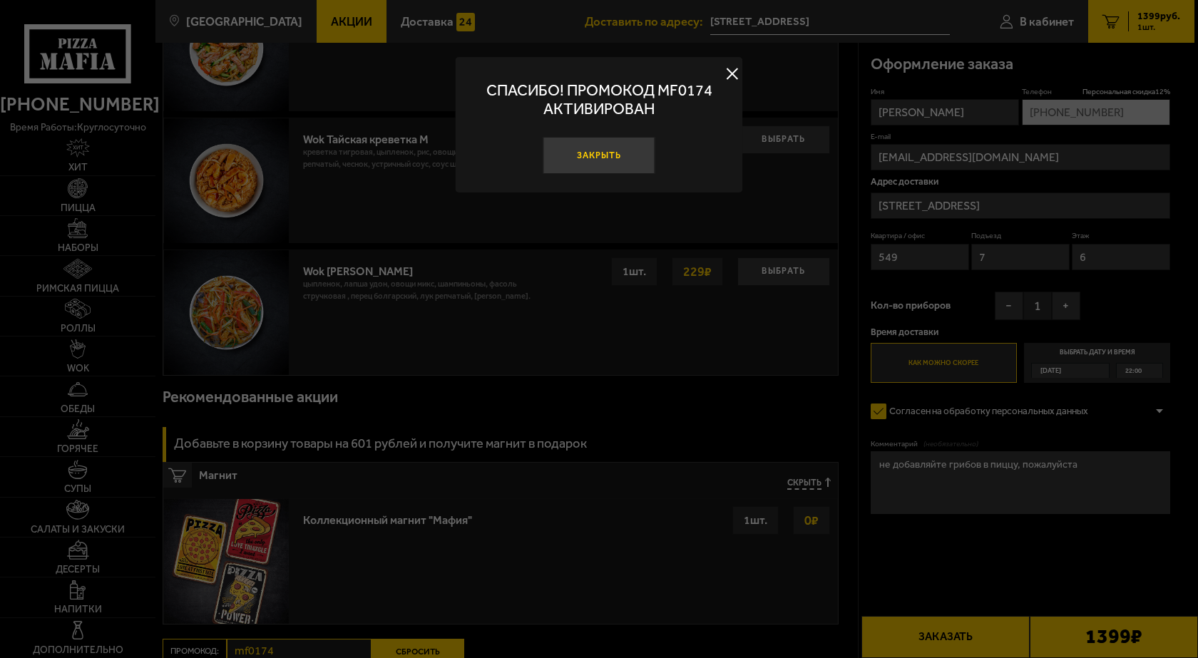
click at [623, 154] on button "Закрыть" at bounding box center [599, 156] width 113 height 38
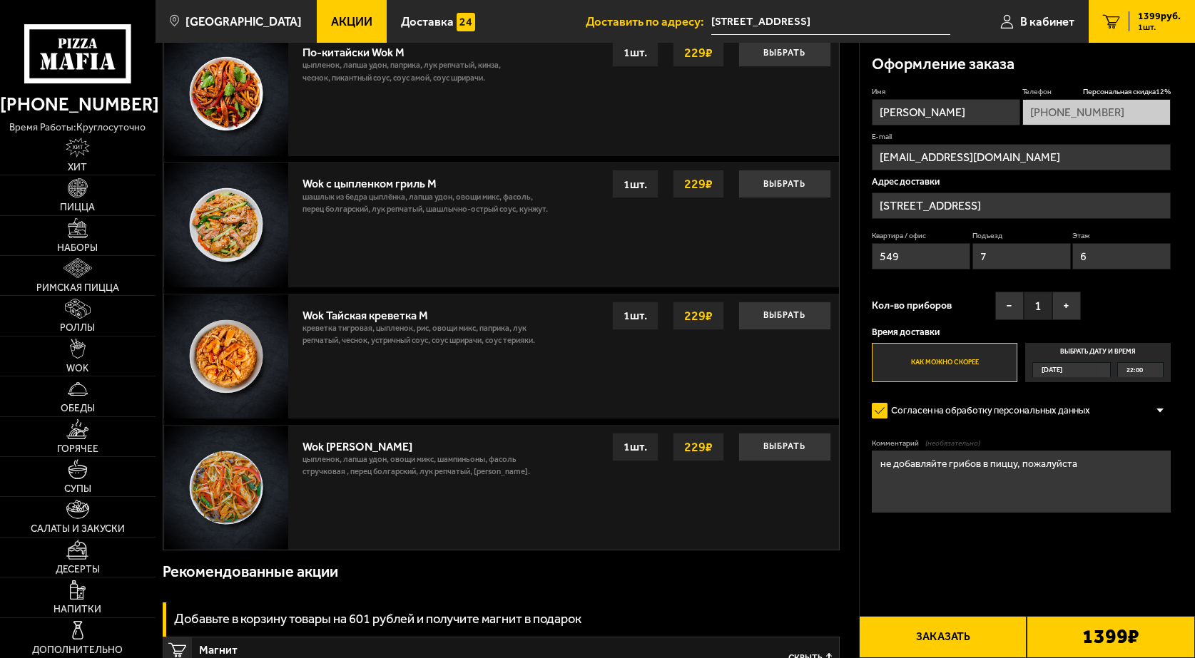
scroll to position [856, 0]
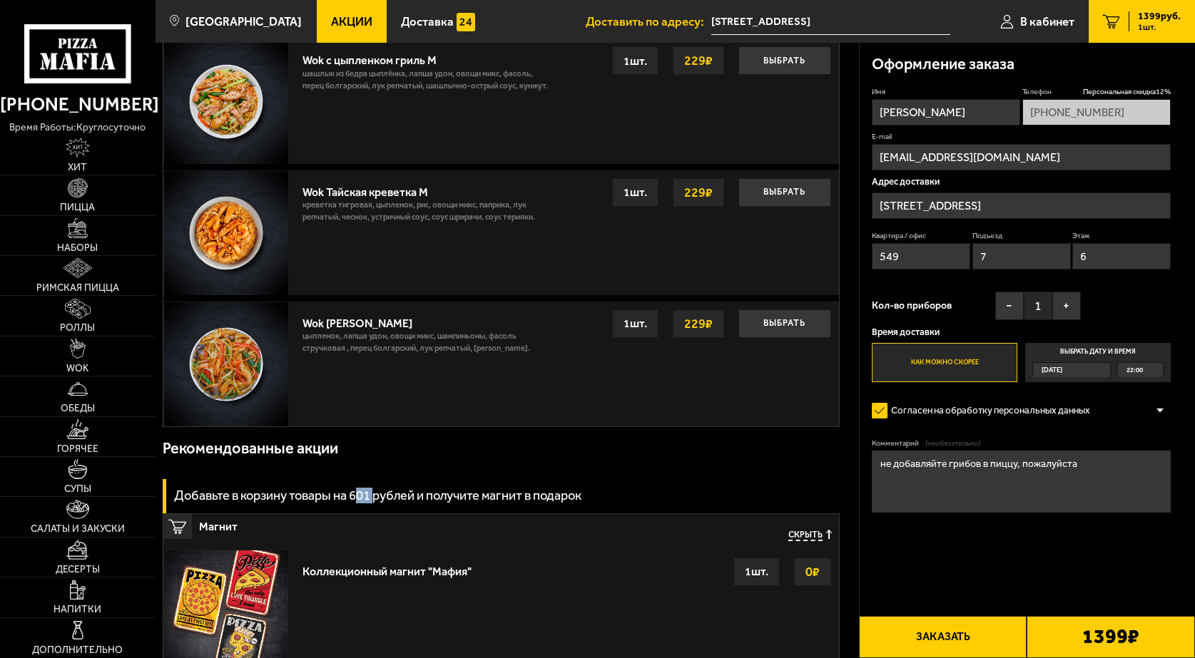
drag, startPoint x: 360, startPoint y: 494, endPoint x: 380, endPoint y: 499, distance: 20.6
click at [380, 499] on h3 "Добавьте в корзину товары на 601 рублей и получите магнит в подарок" at bounding box center [377, 495] width 407 height 13
click at [427, 481] on div "Рекомендованные акции Добавьте в корзину товары на 601 рублей и получите магнит…" at bounding box center [501, 551] width 677 height 248
drag, startPoint x: 354, startPoint y: 501, endPoint x: 401, endPoint y: 508, distance: 47.0
click at [403, 513] on div "Добавьте в корзину товары на 601 рублей и получите магнит в подарок" at bounding box center [501, 496] width 677 height 34
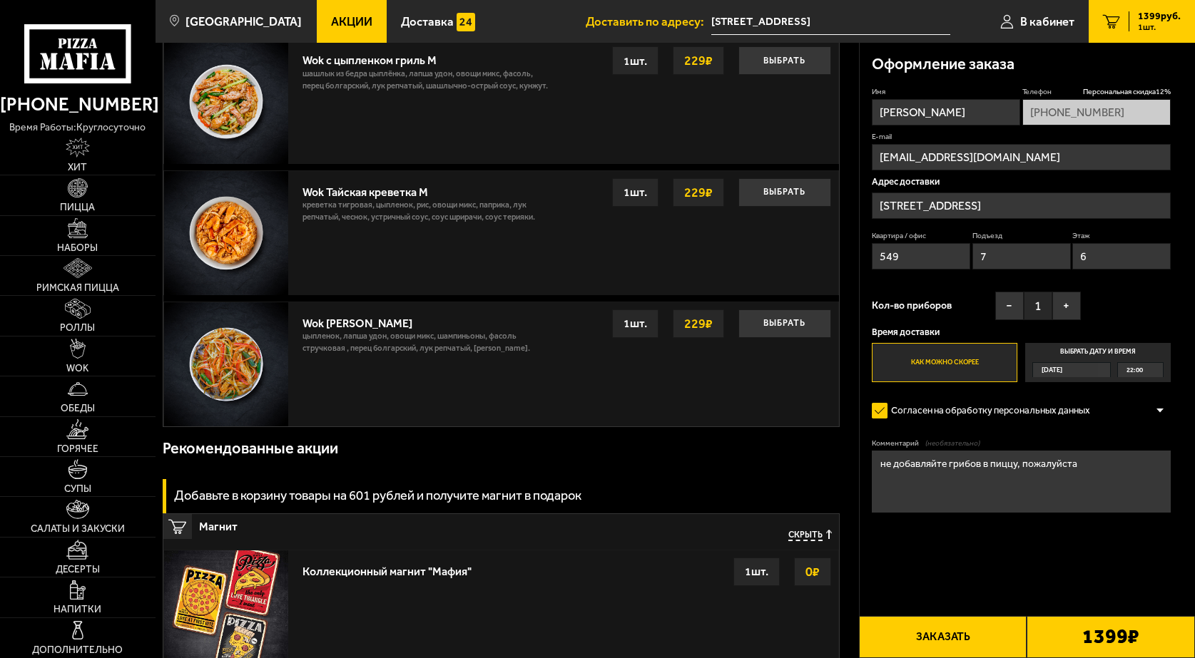
drag, startPoint x: 1078, startPoint y: 471, endPoint x: 871, endPoint y: 459, distance: 207.1
click at [871, 459] on textarea "не добавляйте грибов в пиццу, пожалуйста" at bounding box center [1020, 482] width 299 height 62
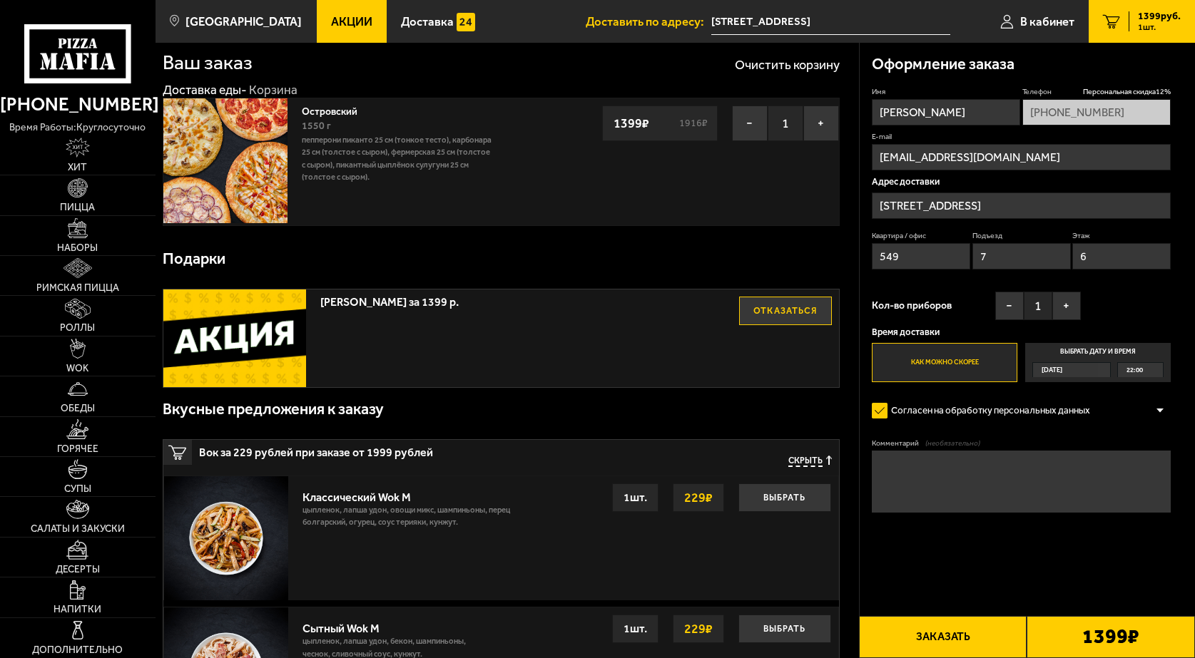
scroll to position [0, 0]
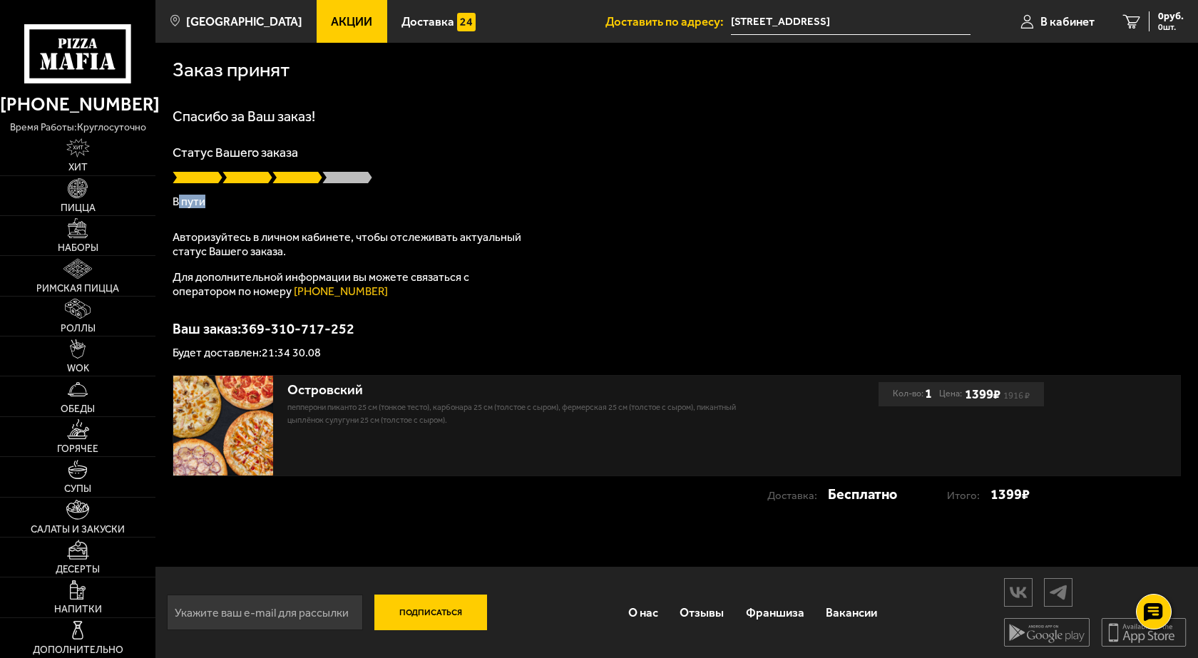
drag, startPoint x: 207, startPoint y: 208, endPoint x: 178, endPoint y: 199, distance: 30.7
click at [178, 199] on div "Спасибо за Ваш заказ! Статус Вашего заказа В пути Авторизуйтесь в личном кабине…" at bounding box center [677, 234] width 1008 height 250
click at [489, 213] on div "Спасибо за Ваш заказ! Статус Вашего заказа В пути Авторизуйтесь в личном кабине…" at bounding box center [677, 234] width 1008 height 250
click at [1064, 14] on link "В кабинет" at bounding box center [1057, 21] width 103 height 43
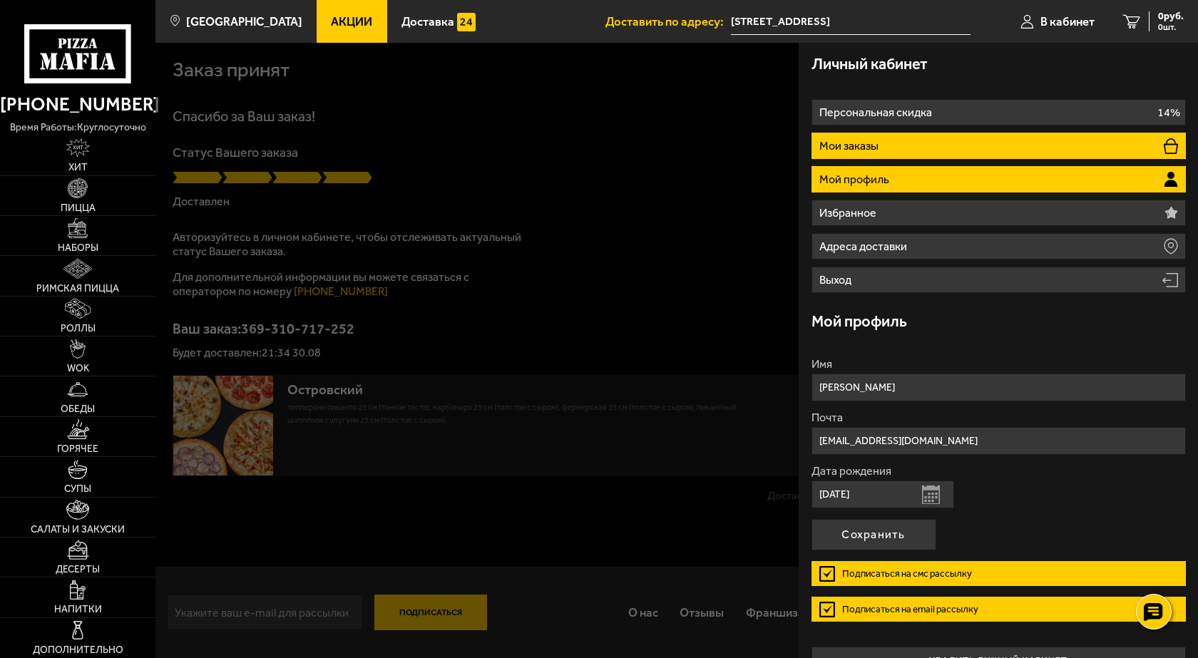
click at [886, 154] on li "Мои заказы" at bounding box center [999, 146] width 374 height 26
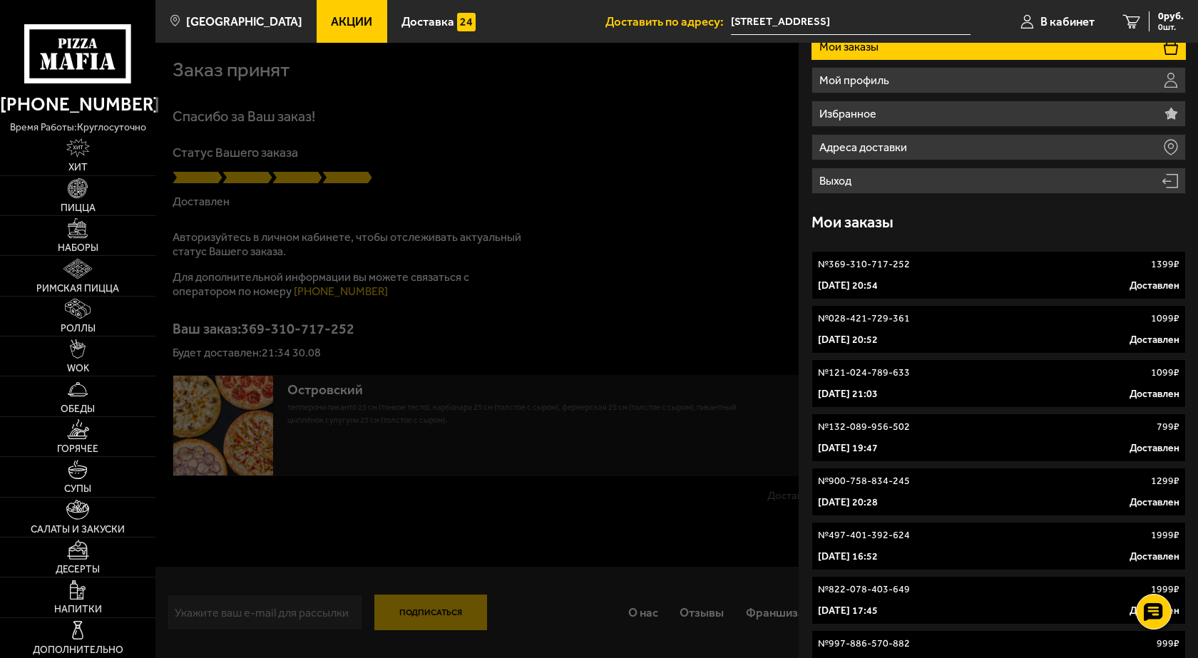
scroll to position [180, 0]
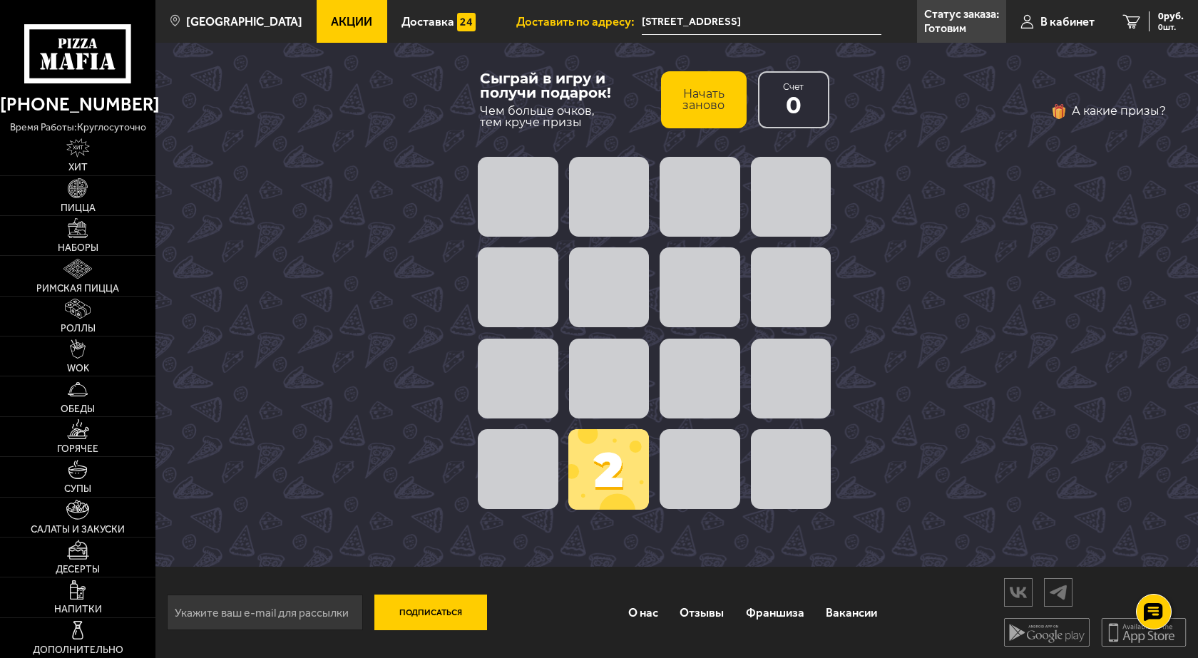
drag, startPoint x: 610, startPoint y: 453, endPoint x: 737, endPoint y: 464, distance: 126.7
click at [739, 465] on div "2" at bounding box center [655, 333] width 364 height 364
drag, startPoint x: 591, startPoint y: 471, endPoint x: 501, endPoint y: 483, distance: 91.4
click at [501, 483] on div "2" at bounding box center [655, 333] width 364 height 364
drag, startPoint x: 643, startPoint y: 473, endPoint x: 658, endPoint y: 334, distance: 139.9
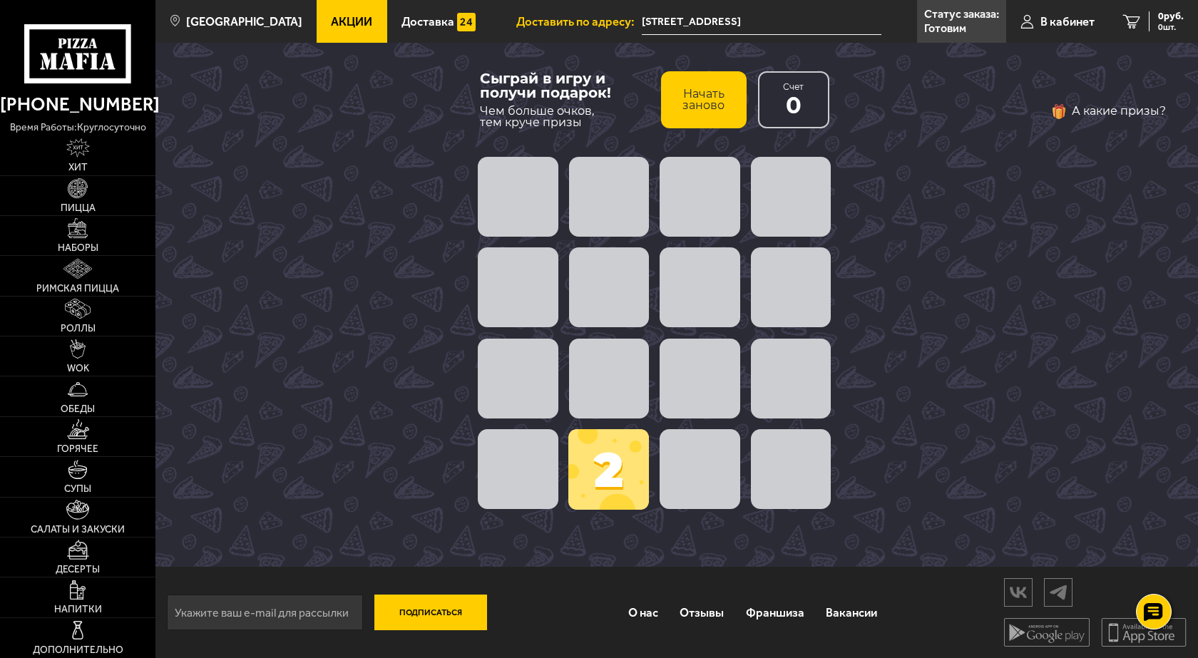
click at [658, 334] on div "2" at bounding box center [655, 333] width 364 height 364
drag, startPoint x: 618, startPoint y: 440, endPoint x: 620, endPoint y: 383, distance: 57.1
click at [620, 383] on div "2" at bounding box center [655, 333] width 364 height 364
drag, startPoint x: 603, startPoint y: 479, endPoint x: 543, endPoint y: 459, distance: 63.1
click at [548, 464] on div "2" at bounding box center [655, 333] width 364 height 364
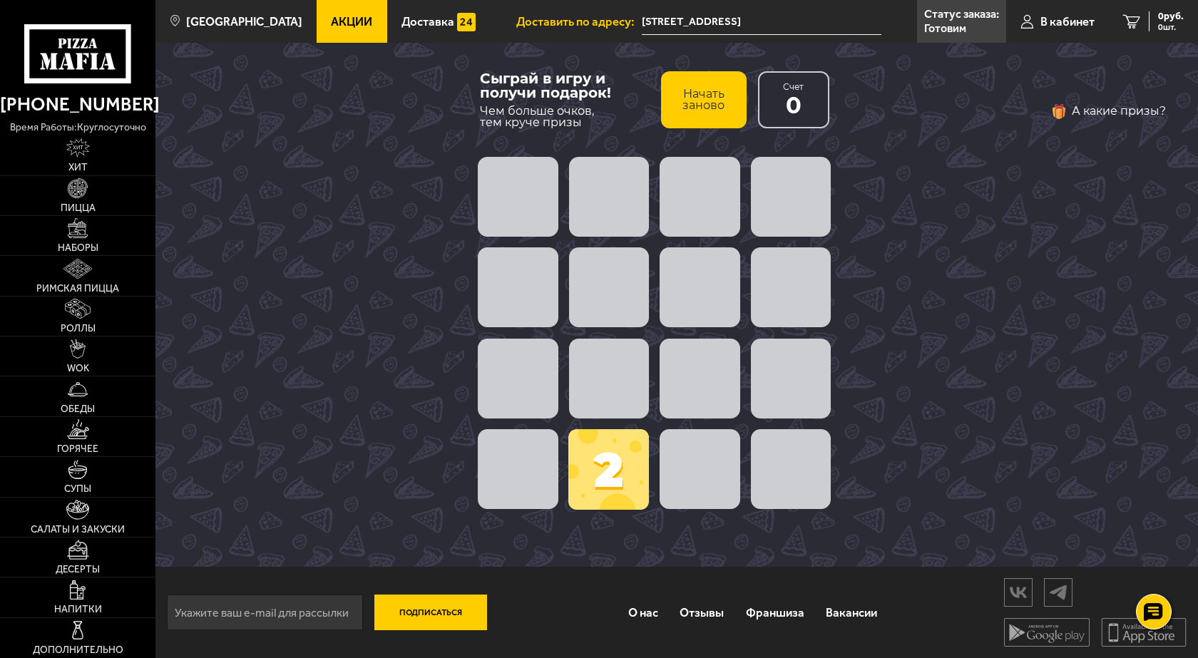
drag, startPoint x: 513, startPoint y: 426, endPoint x: 533, endPoint y: 453, distance: 33.2
click at [532, 453] on div at bounding box center [655, 469] width 364 height 91
drag, startPoint x: 609, startPoint y: 479, endPoint x: 599, endPoint y: 476, distance: 10.4
click at [608, 476] on span at bounding box center [608, 469] width 81 height 81
drag, startPoint x: 599, startPoint y: 476, endPoint x: 534, endPoint y: 481, distance: 65.1
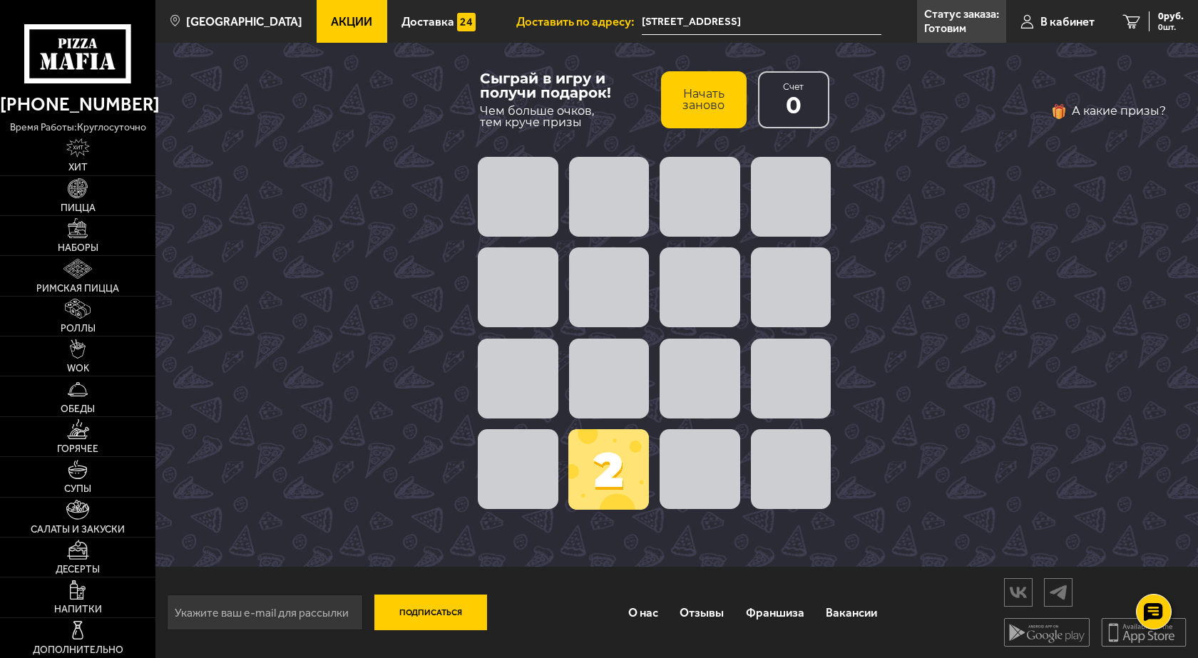
click at [536, 481] on div "2" at bounding box center [655, 333] width 364 height 364
click at [533, 485] on span at bounding box center [518, 469] width 80 height 80
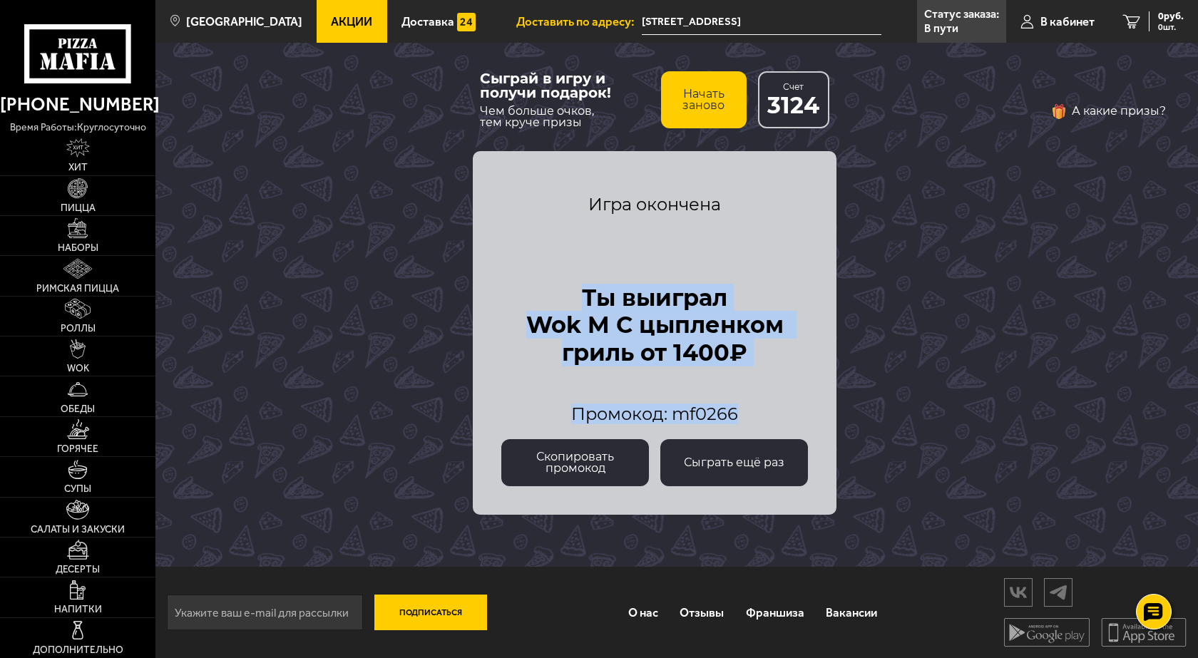
drag, startPoint x: 745, startPoint y: 429, endPoint x: 575, endPoint y: 267, distance: 234.6
click at [575, 267] on div "Игра окончена Ты выиграл Wok M С цыпленком гриль от 1400₽ Промокод: mf0266" at bounding box center [654, 310] width 307 height 260
copy div "Ты выиграл Wok M С цыпленком гриль от 1400₽ Промокод: mf0266"
click at [674, 378] on div "Игра окончена Ты выиграл Wok M С цыпленком гриль от 1400₽ Промокод: mf0266" at bounding box center [654, 310] width 307 height 260
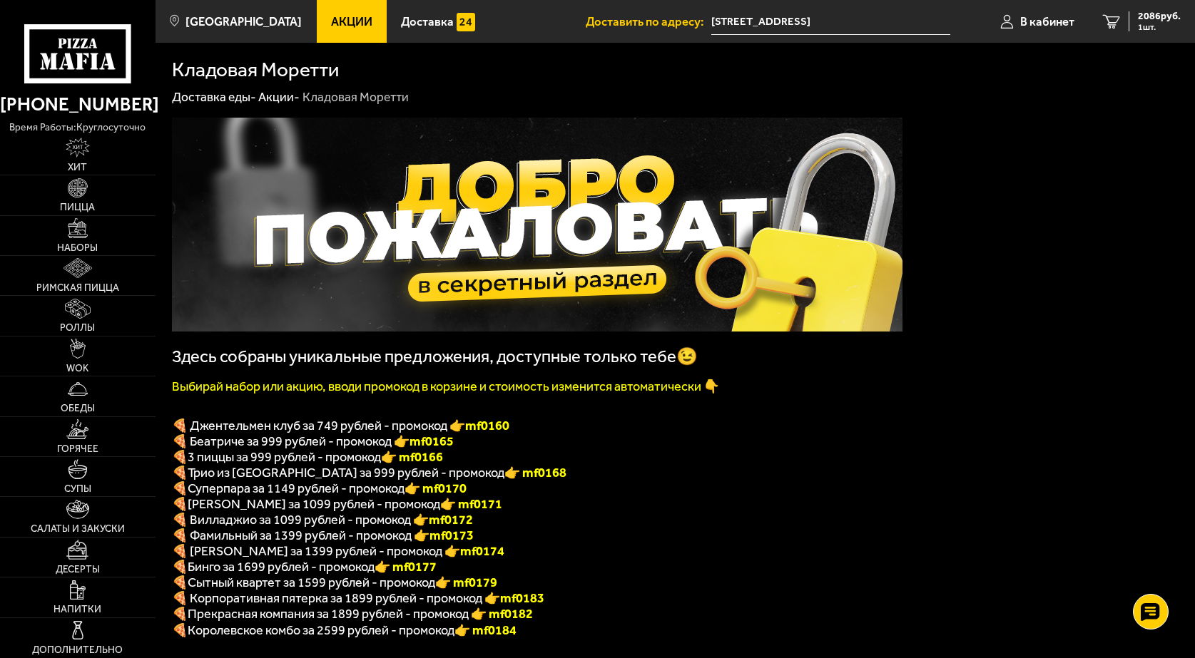
scroll to position [214, 0]
